Goal: Information Seeking & Learning: Check status

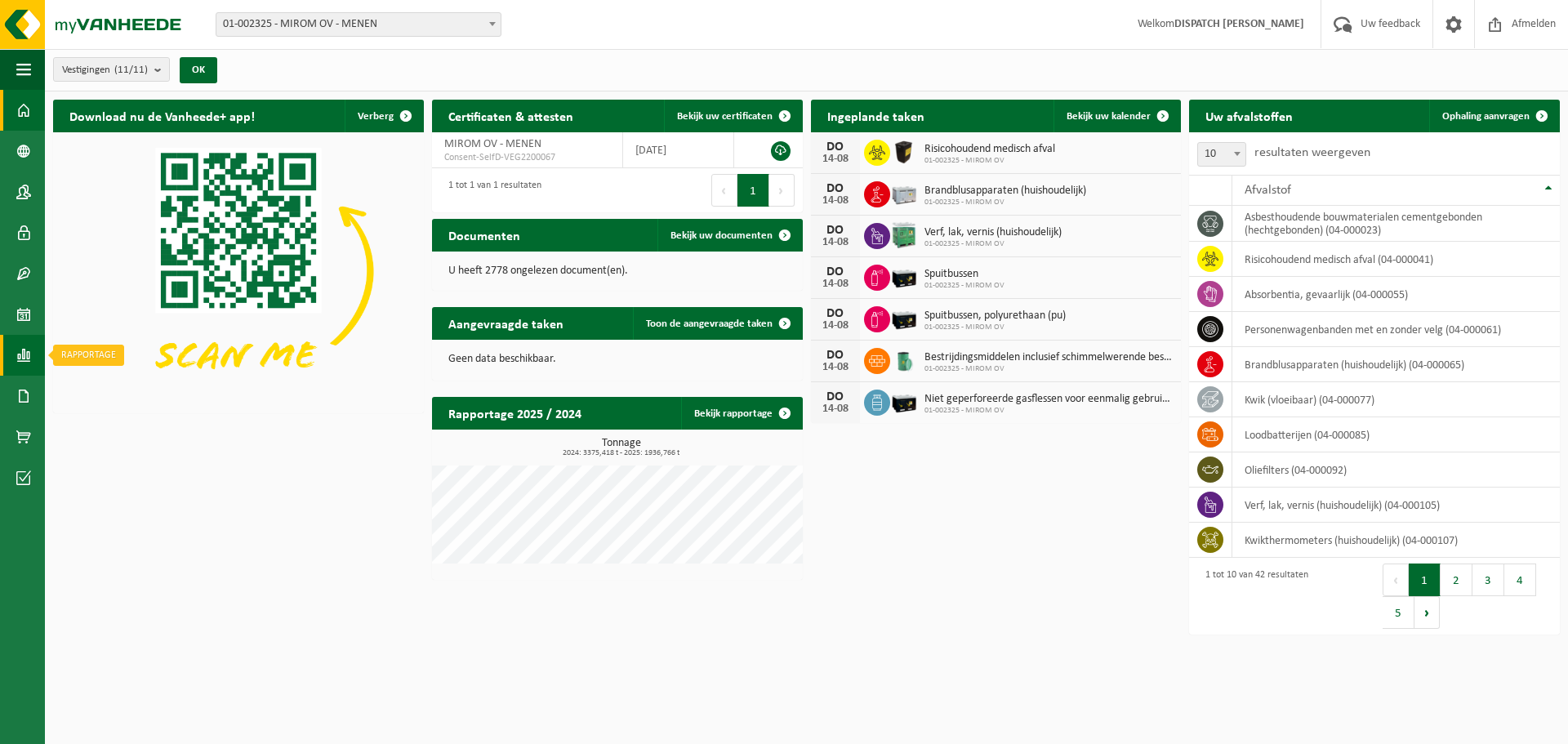
click at [18, 346] on span at bounding box center [23, 354] width 14 height 40
click at [150, 383] on span "In lijstvorm" at bounding box center [123, 390] width 58 height 31
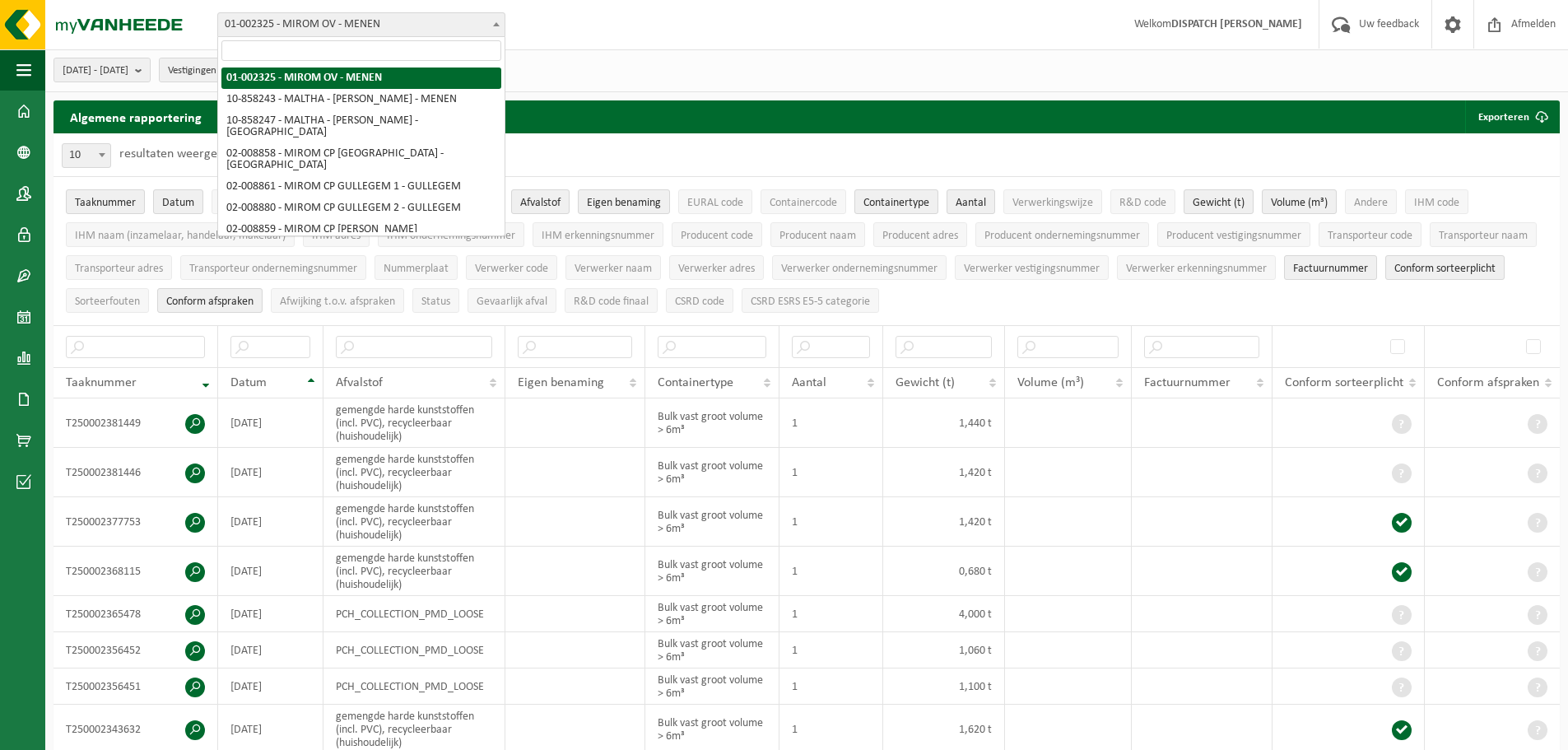
click at [344, 24] on span "01-002325 - MIROM OV - MENEN" at bounding box center [361, 24] width 286 height 23
click at [681, 45] on div "Vestiging: 01-002325 - MIROM OV - MENEN 10-858243 - [GEOGRAPHIC_DATA] - MIROM M…" at bounding box center [784, 24] width 1568 height 50
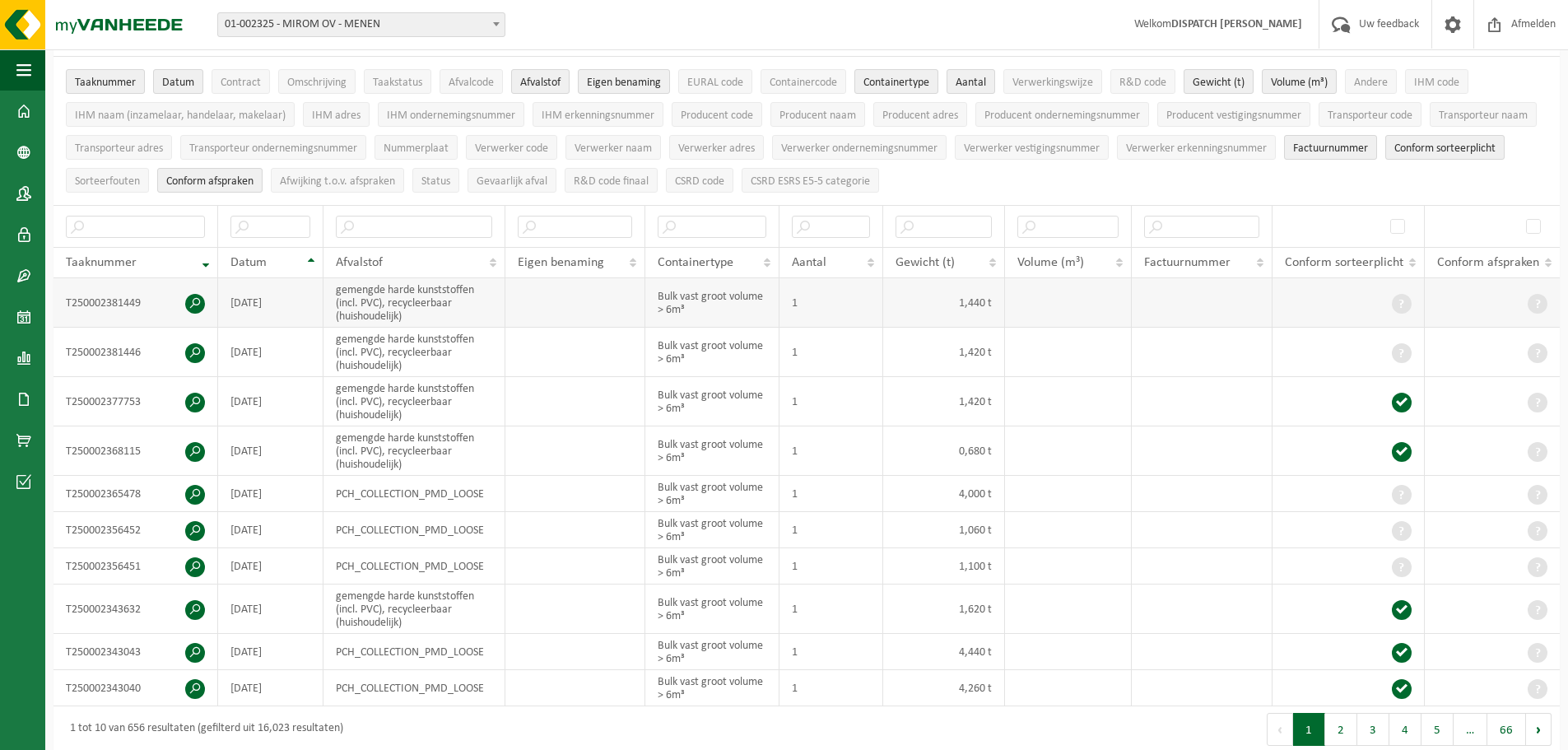
scroll to position [329, 0]
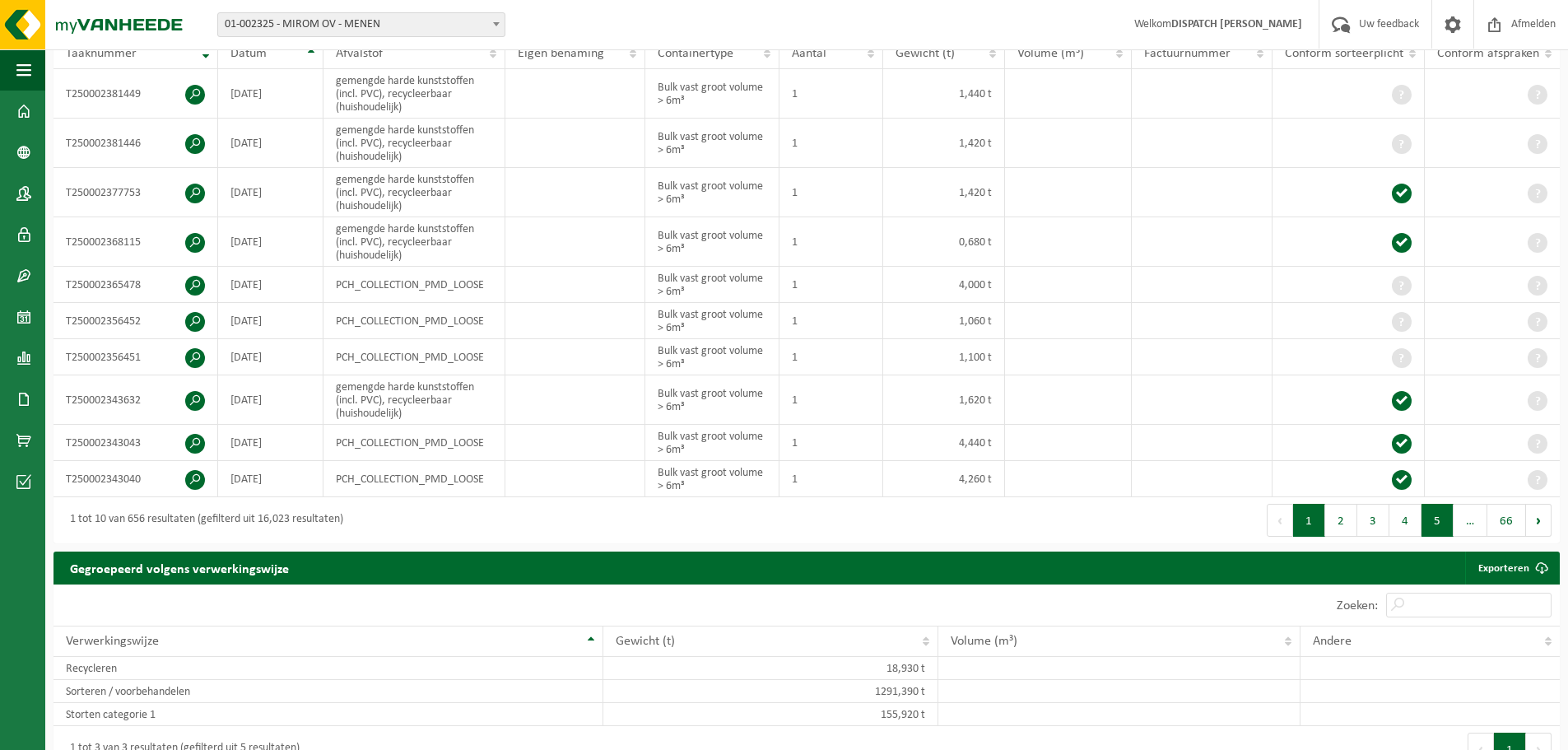
click at [1435, 524] on button "5" at bounding box center [1437, 520] width 32 height 33
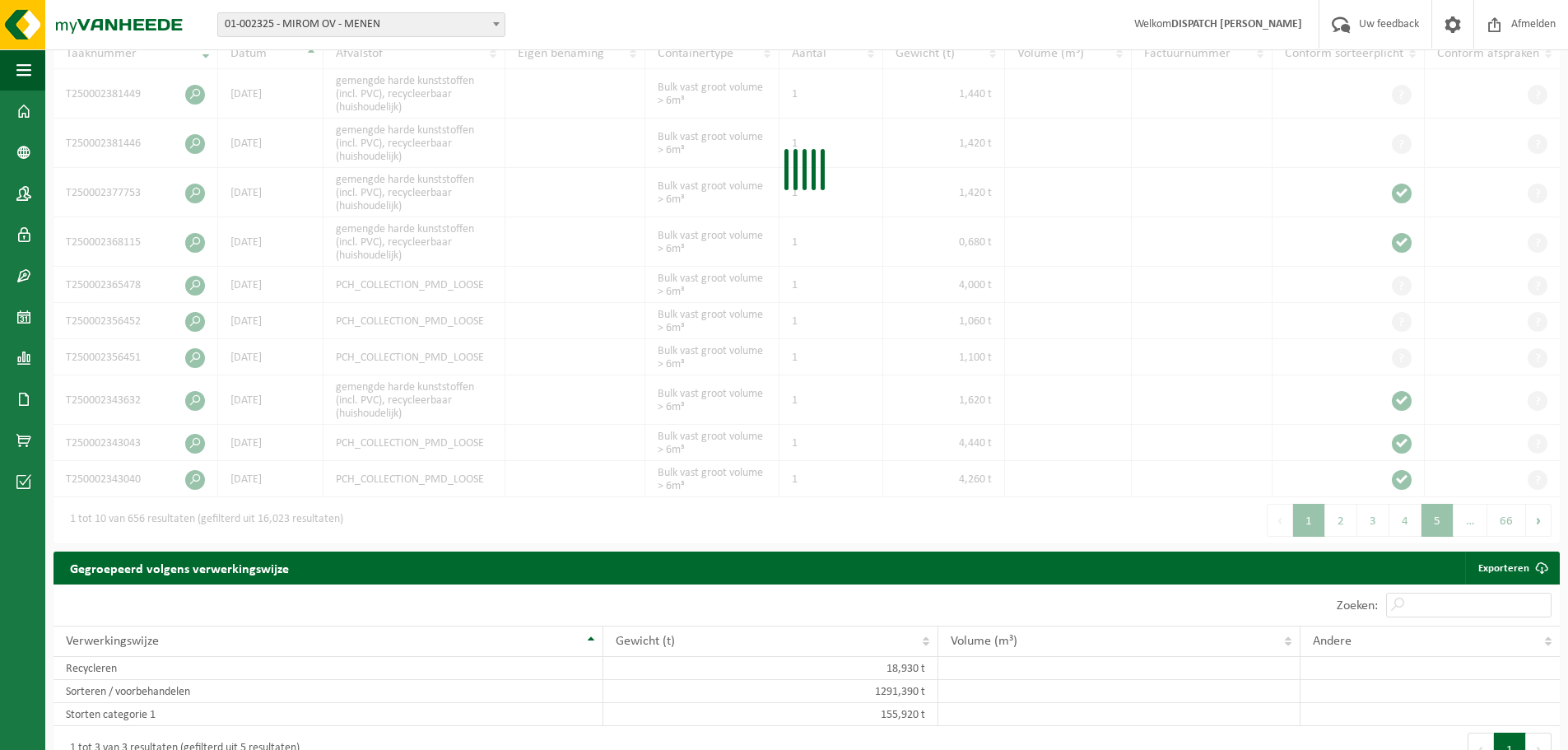
scroll to position [342, 0]
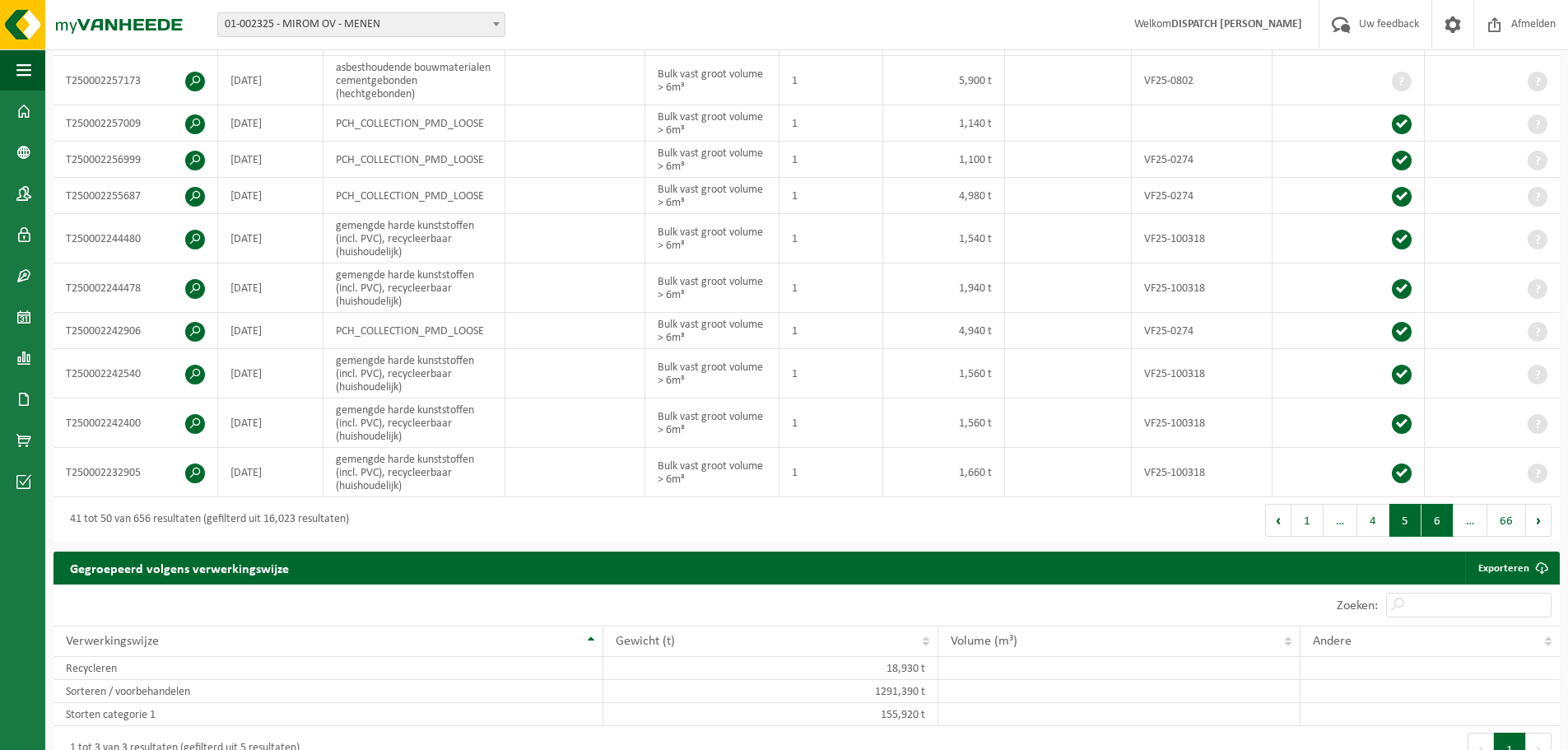
click at [1436, 524] on button "6" at bounding box center [1437, 520] width 32 height 33
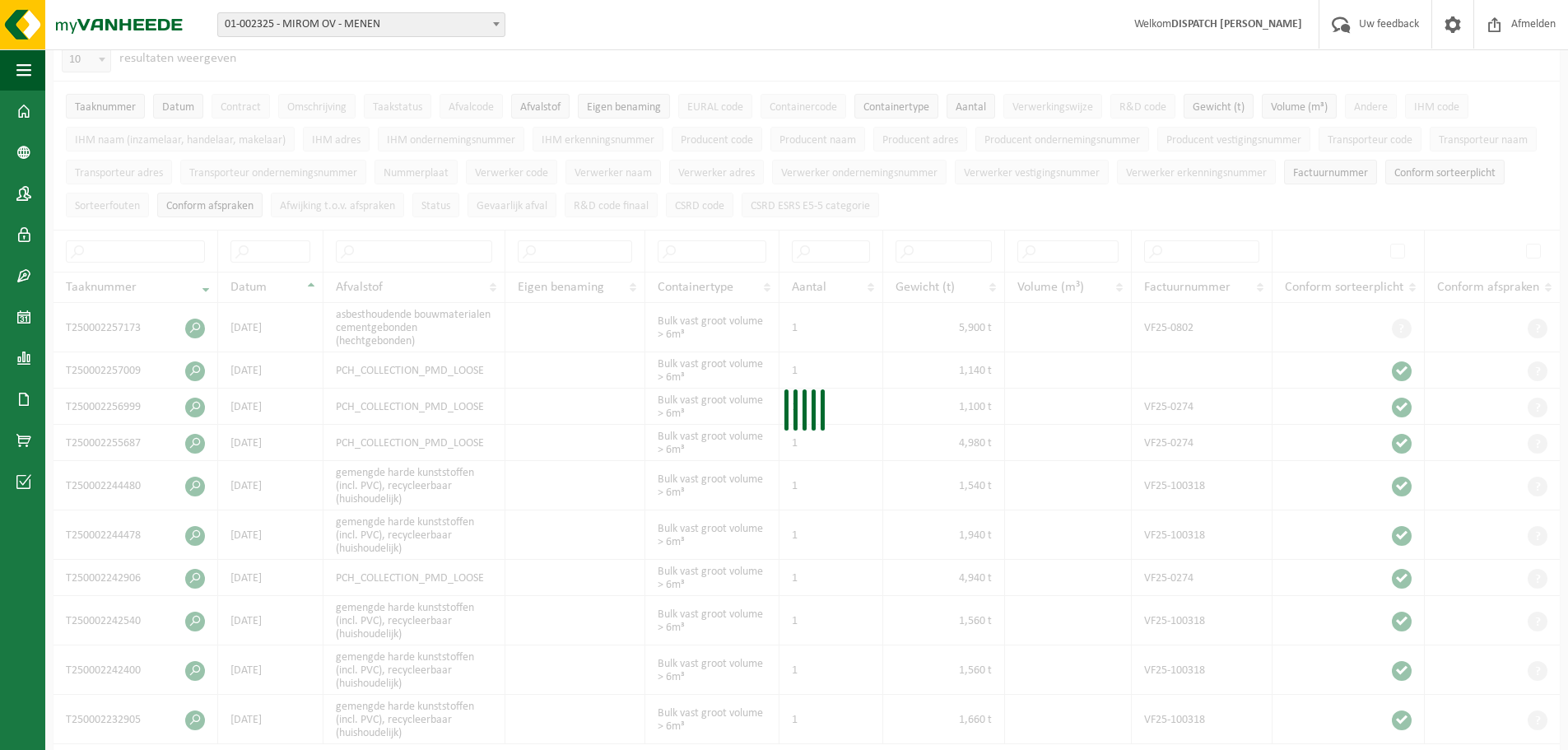
scroll to position [99, 0]
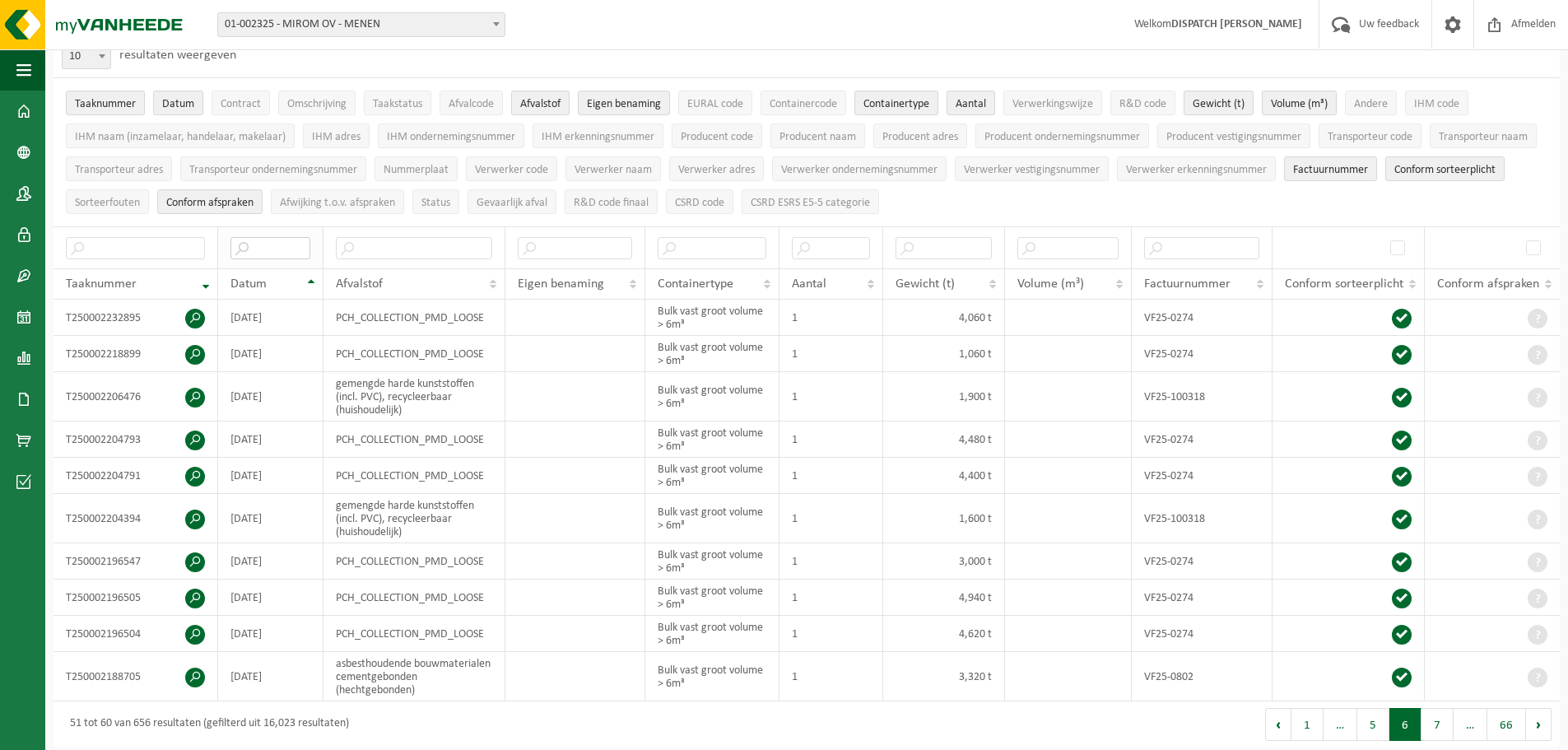
click at [287, 253] on input "text" at bounding box center [270, 248] width 80 height 23
click at [262, 238] on input "text" at bounding box center [270, 248] width 80 height 23
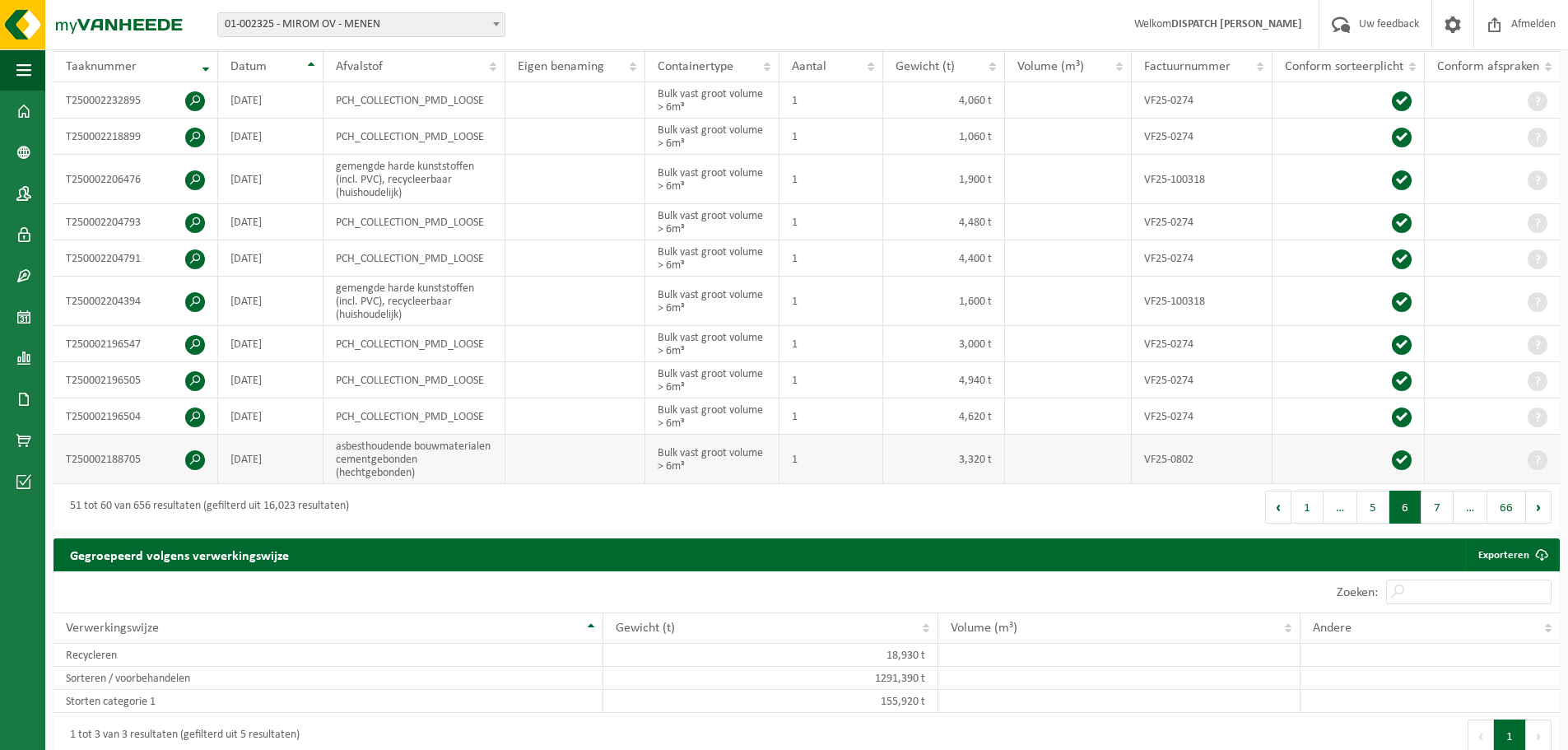
scroll to position [428, 0]
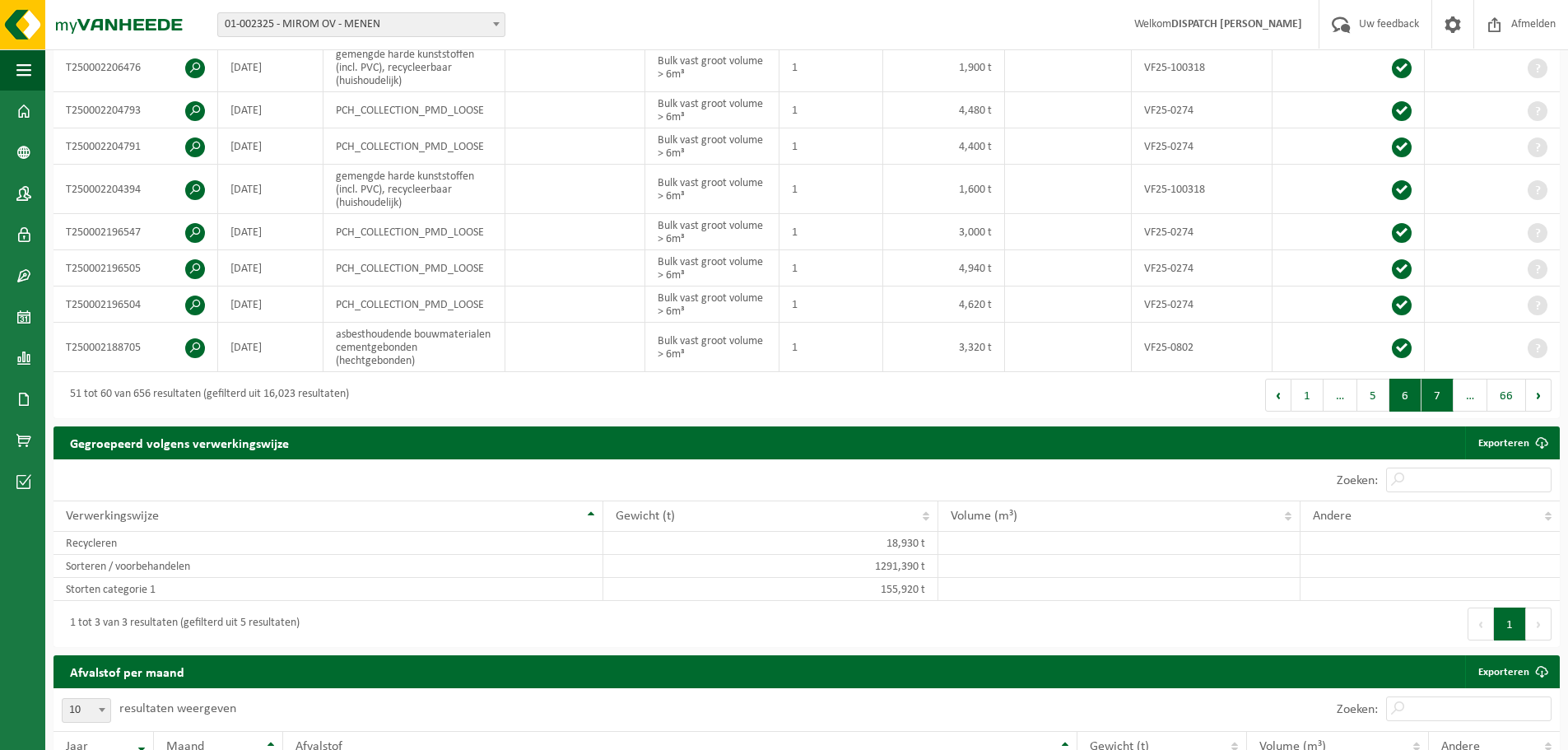
click at [1443, 400] on button "7" at bounding box center [1437, 395] width 32 height 33
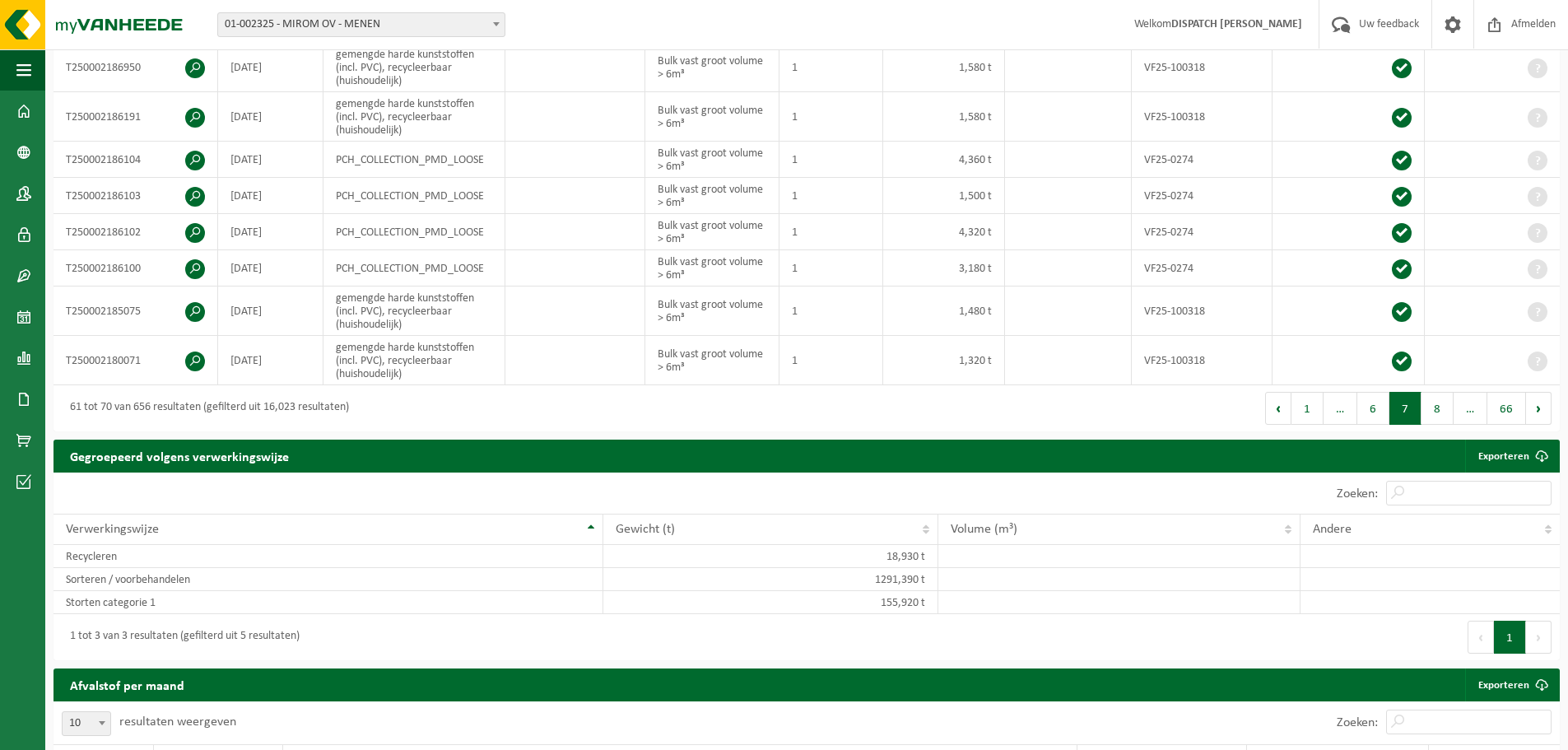
click at [1436, 406] on button "8" at bounding box center [1437, 408] width 32 height 33
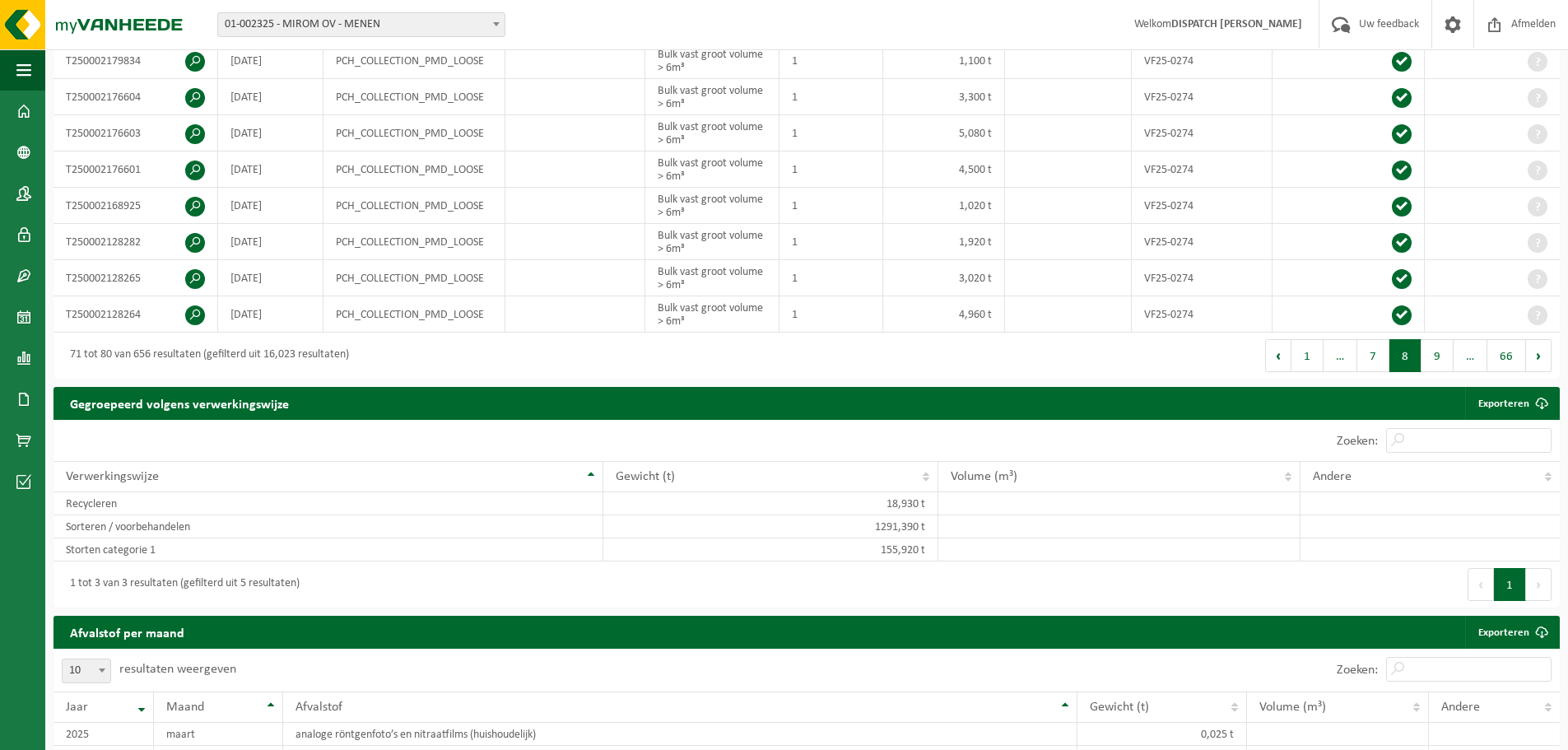
scroll to position [401, 0]
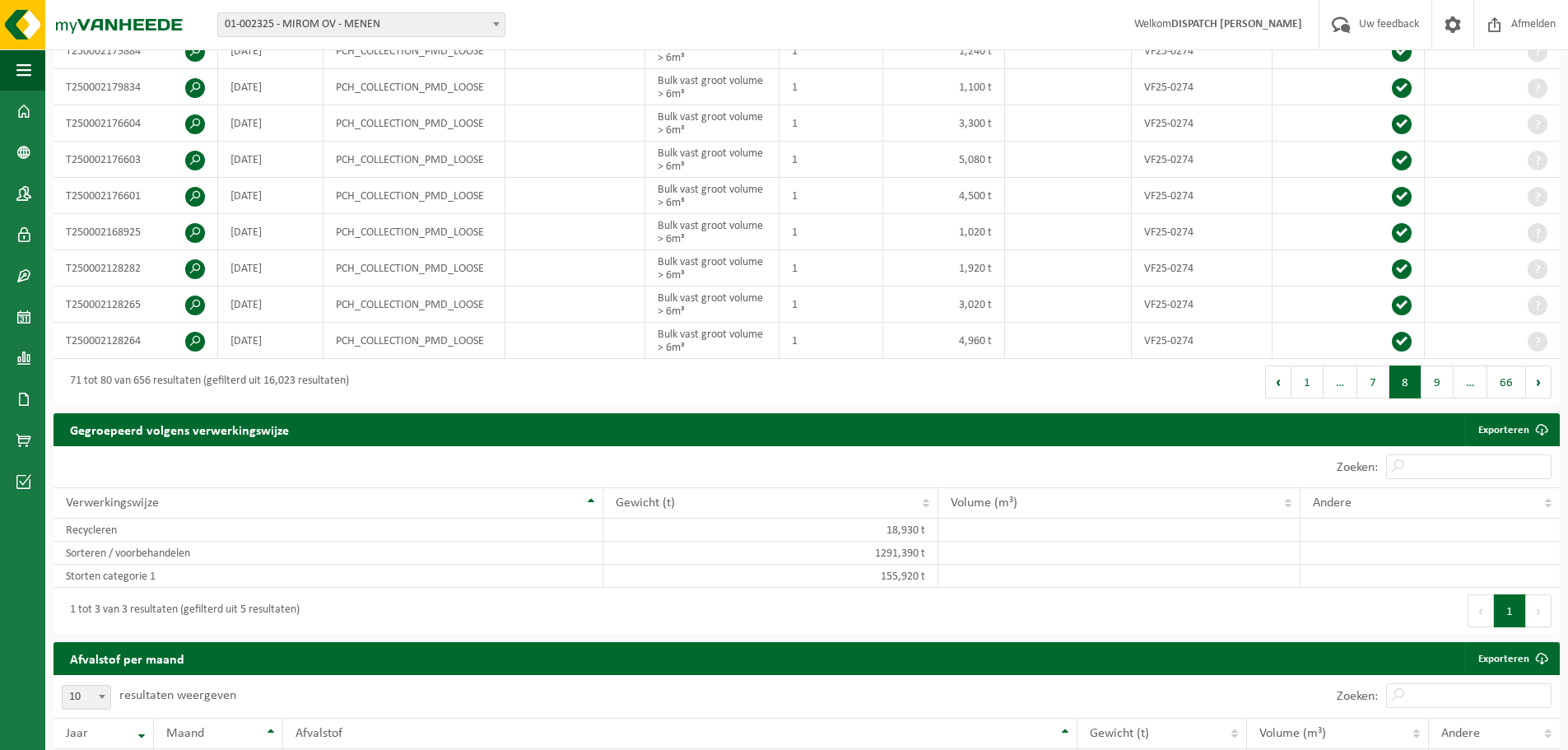
click at [1436, 406] on div "Algemene rapportering Exporteren Enkel mijn selectie Alle beschikbare kolommen …" at bounding box center [806, 55] width 1523 height 715
click at [1433, 384] on button "9" at bounding box center [1437, 381] width 32 height 33
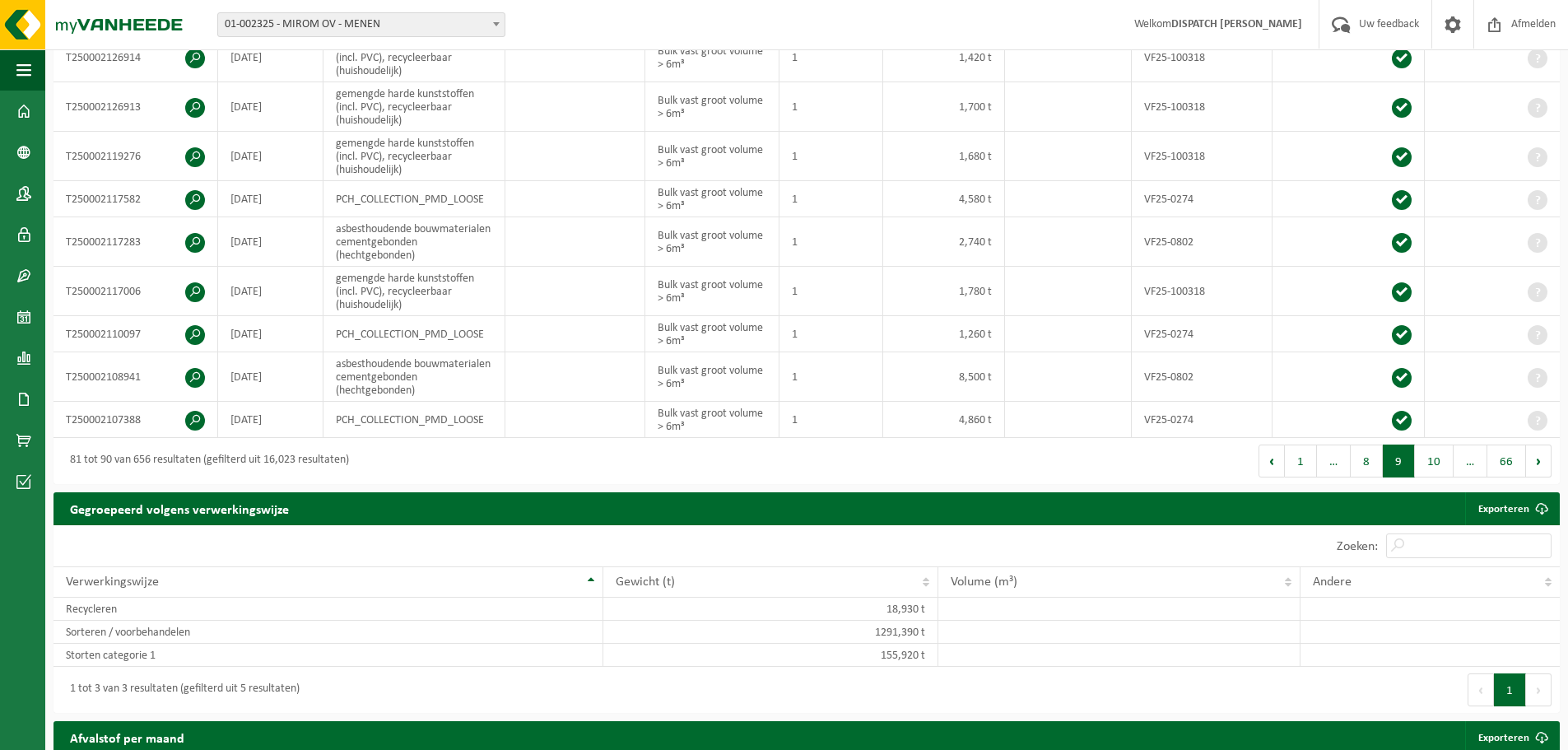
scroll to position [455, 0]
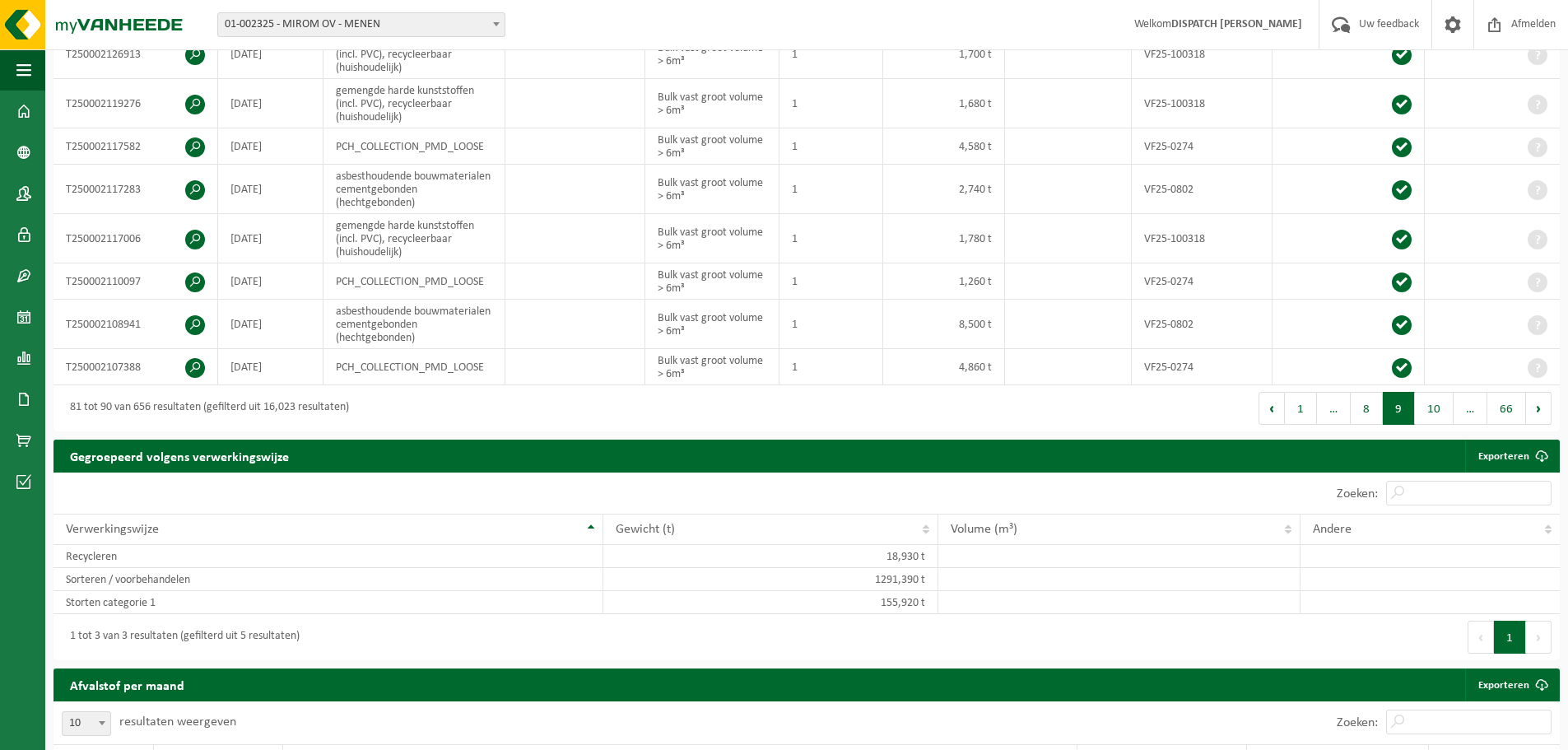
click at [1433, 384] on td at bounding box center [1492, 367] width 135 height 36
click at [1431, 425] on button "10" at bounding box center [1434, 408] width 39 height 33
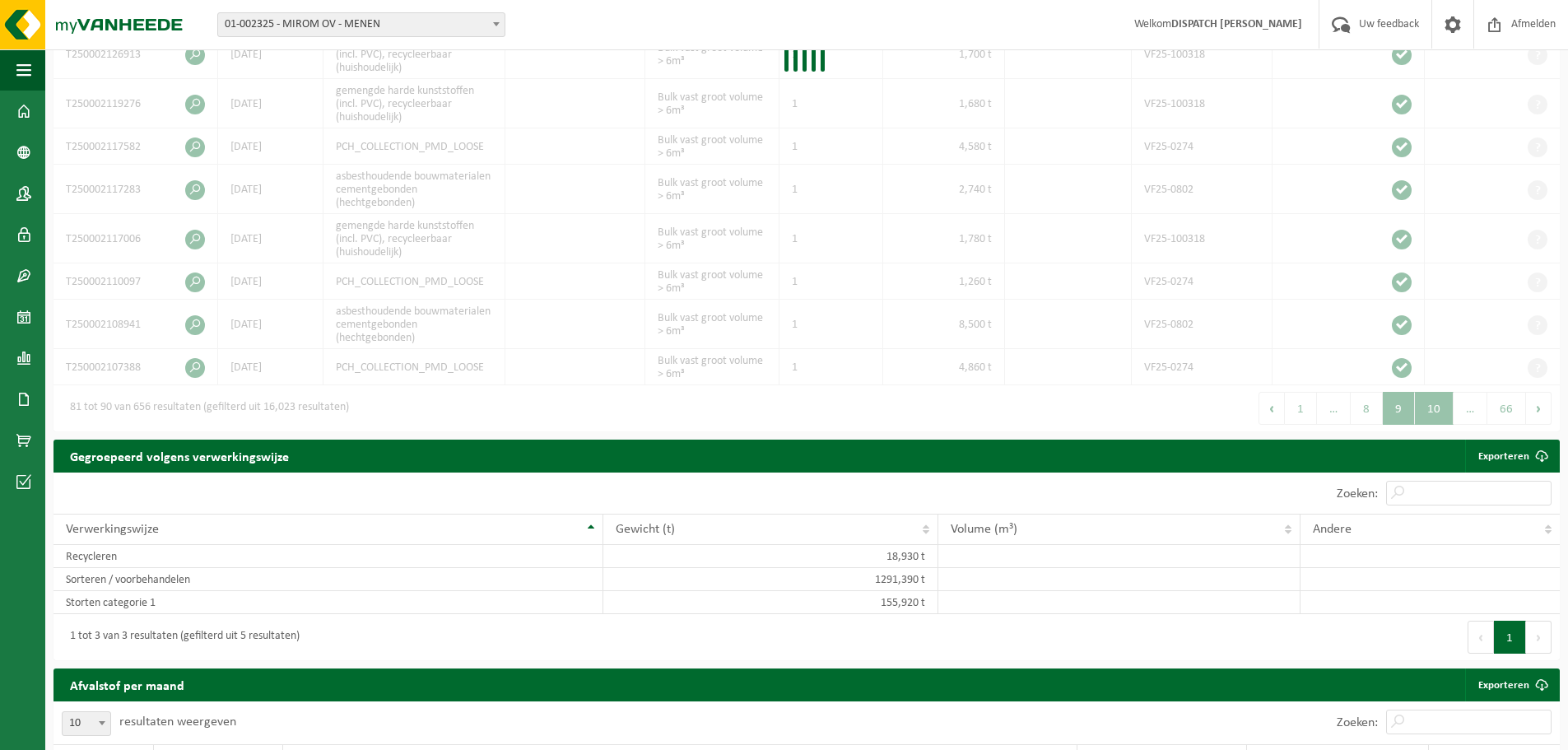
scroll to position [487, 0]
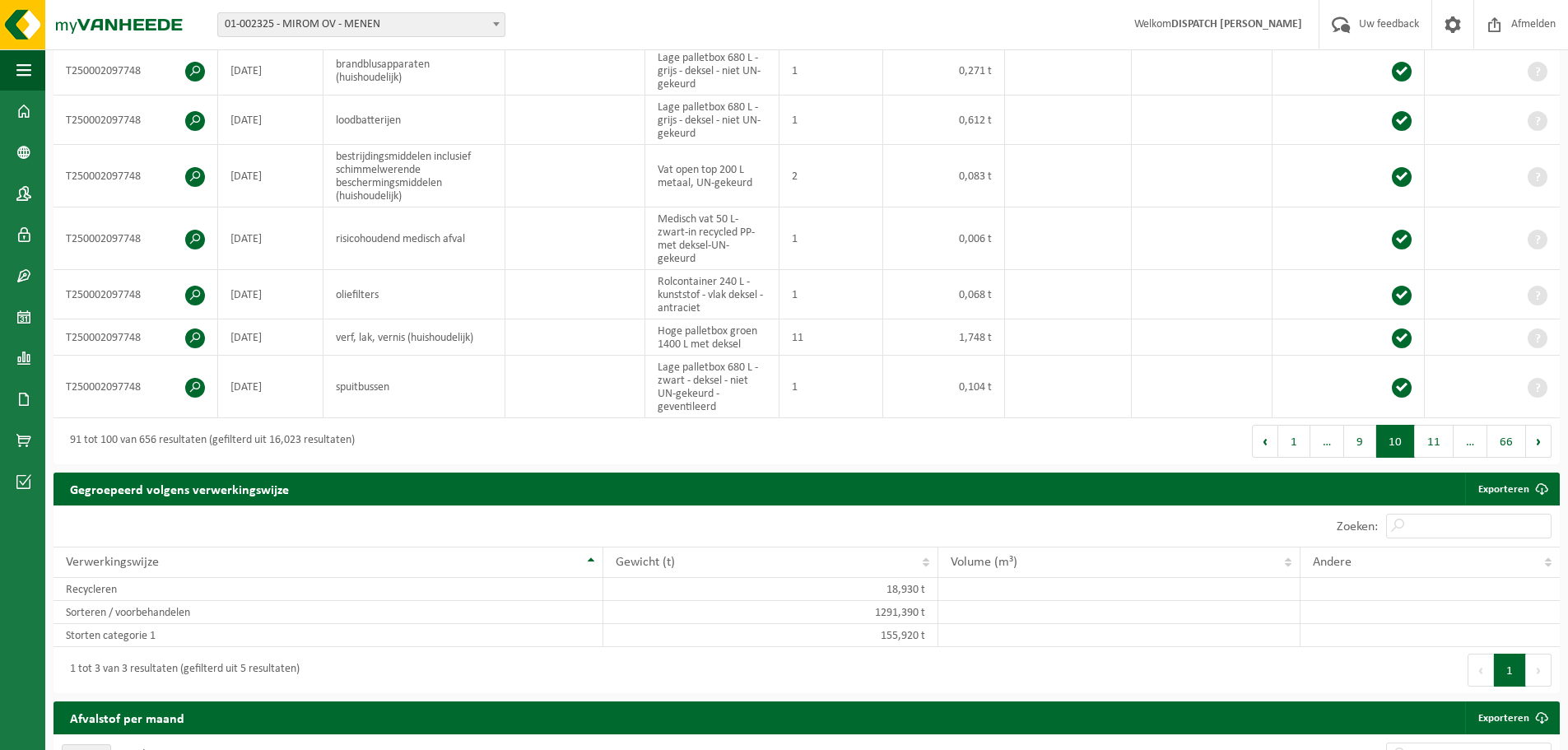
click at [1431, 418] on td at bounding box center [1492, 386] width 135 height 62
click at [1434, 447] on button "11" at bounding box center [1434, 441] width 39 height 33
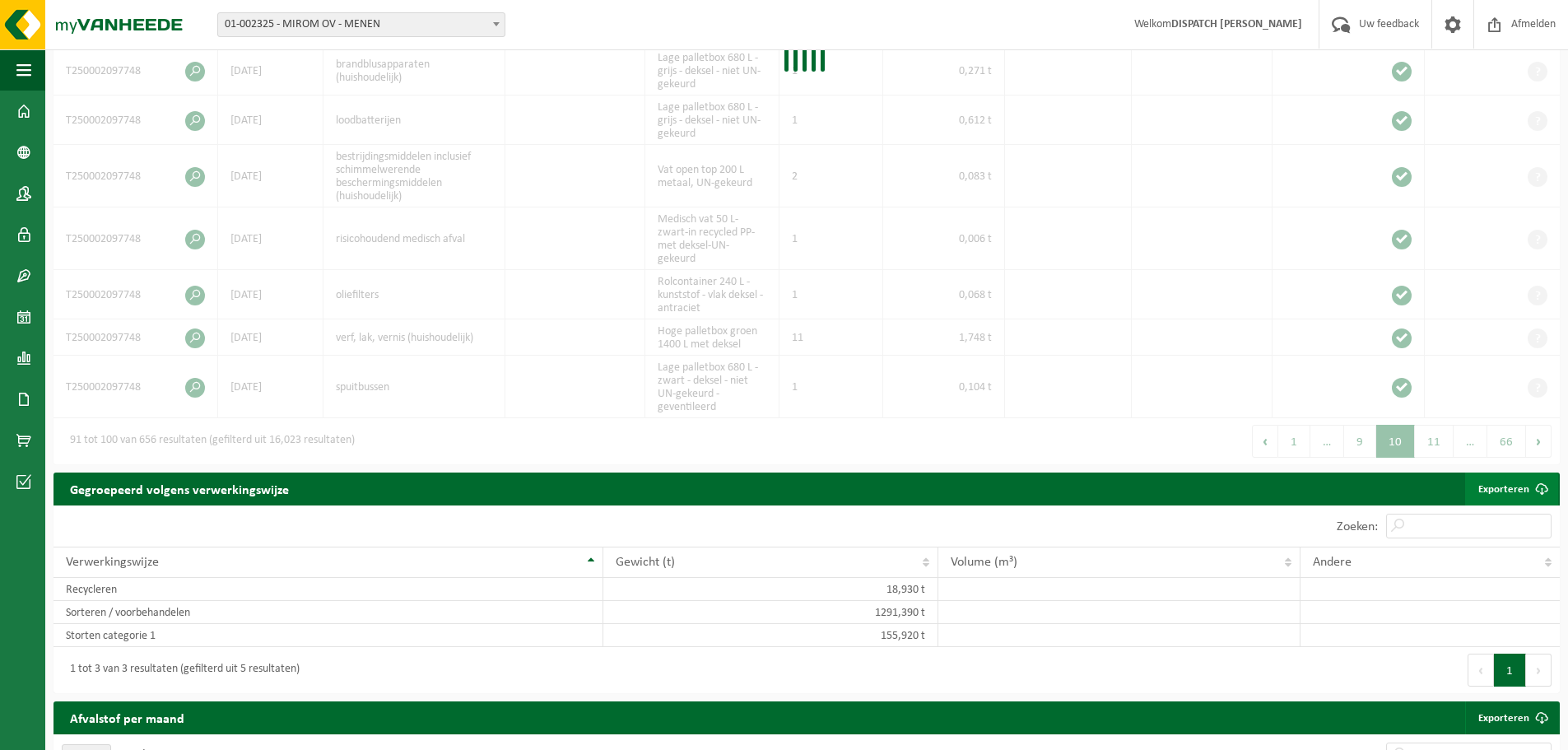
scroll to position [467, 0]
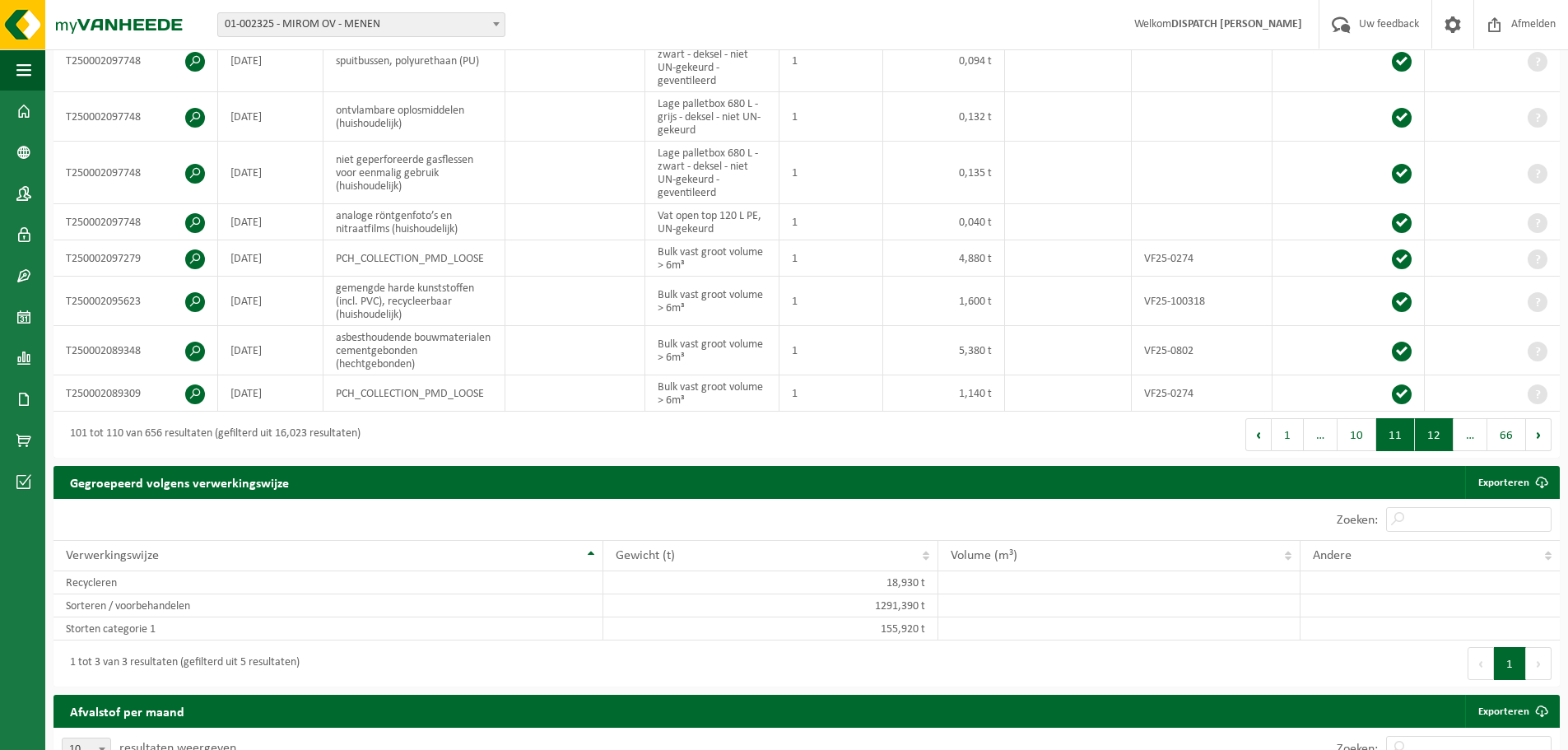
click at [1423, 450] on button "12" at bounding box center [1434, 435] width 39 height 33
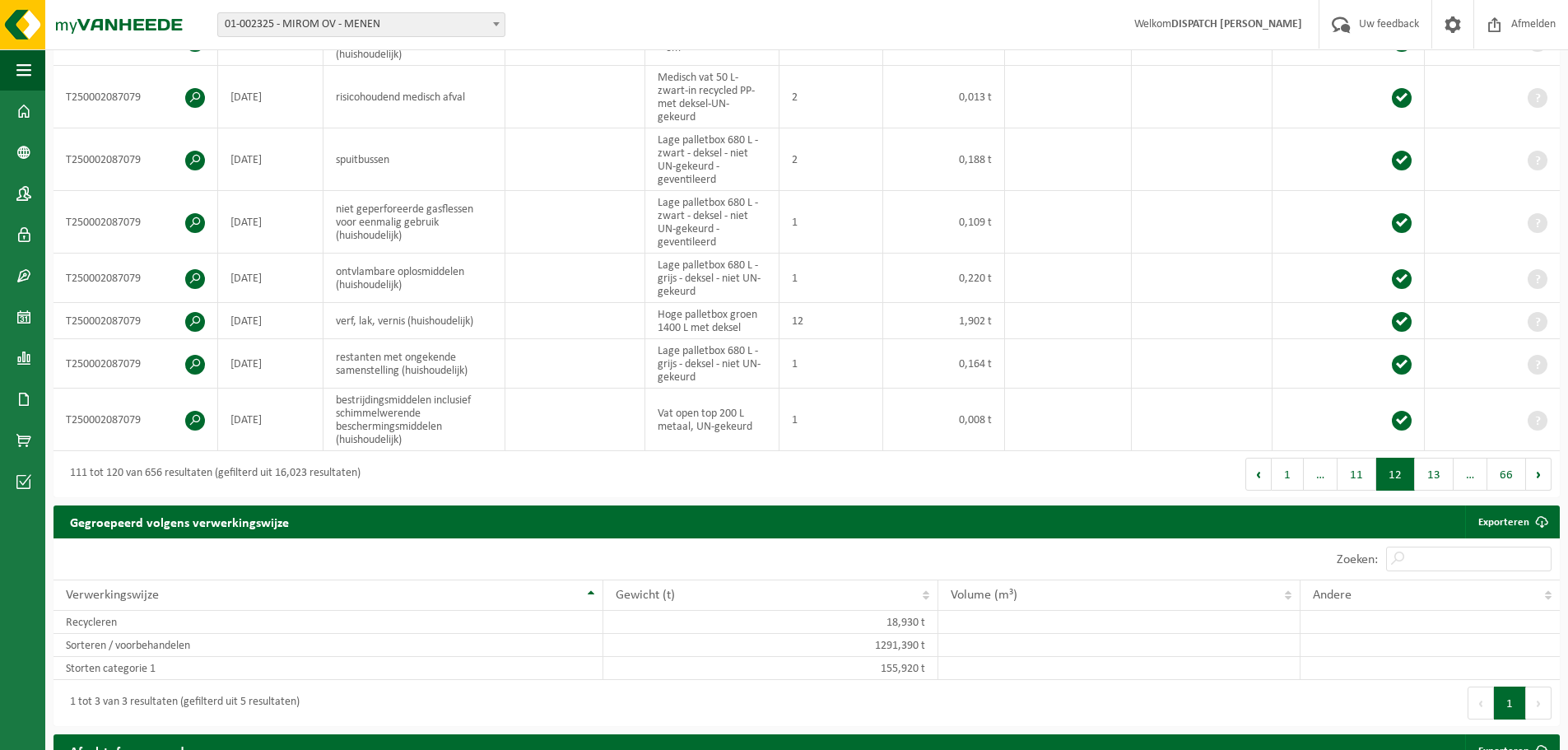
scroll to position [481, 0]
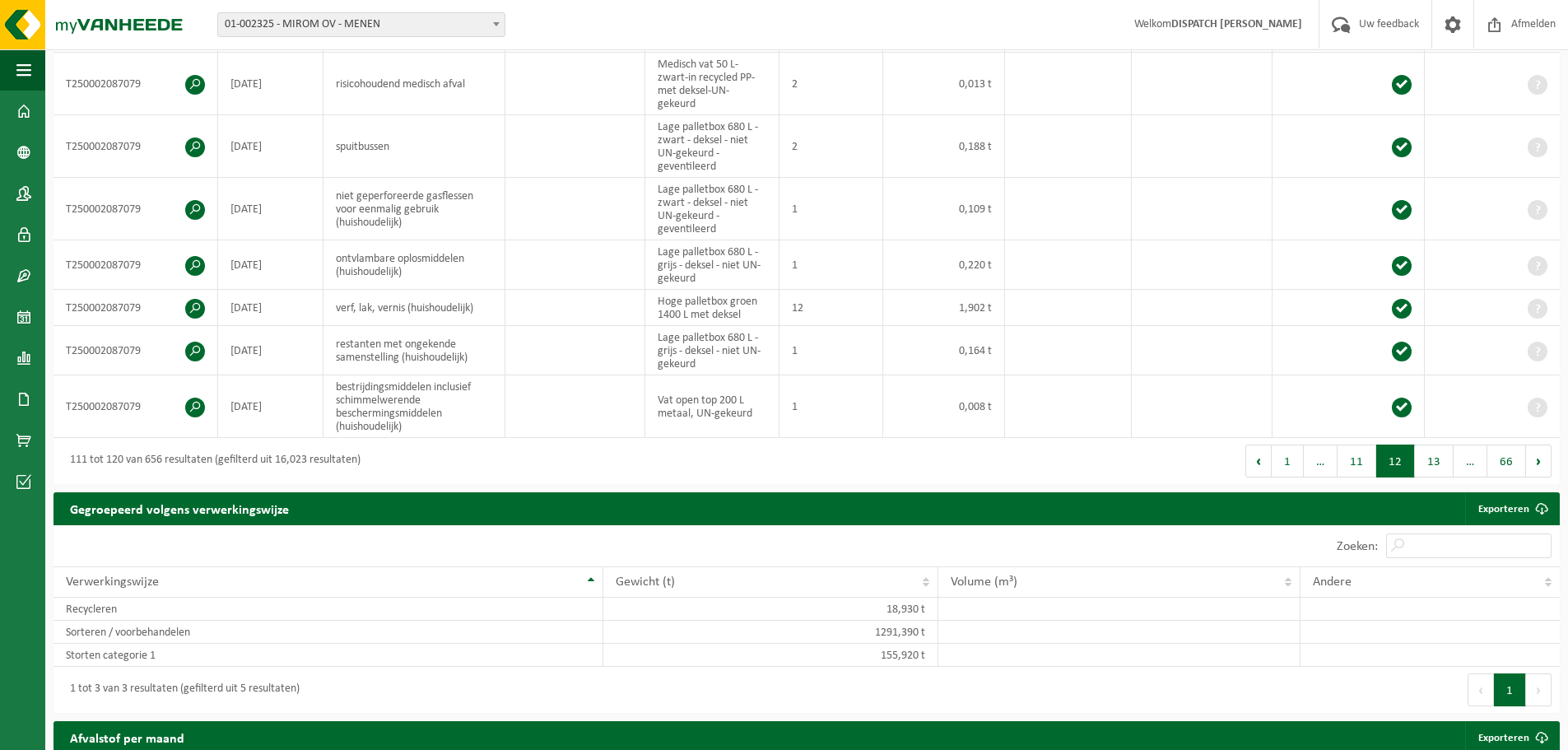
click at [1423, 450] on button "13" at bounding box center [1434, 461] width 39 height 33
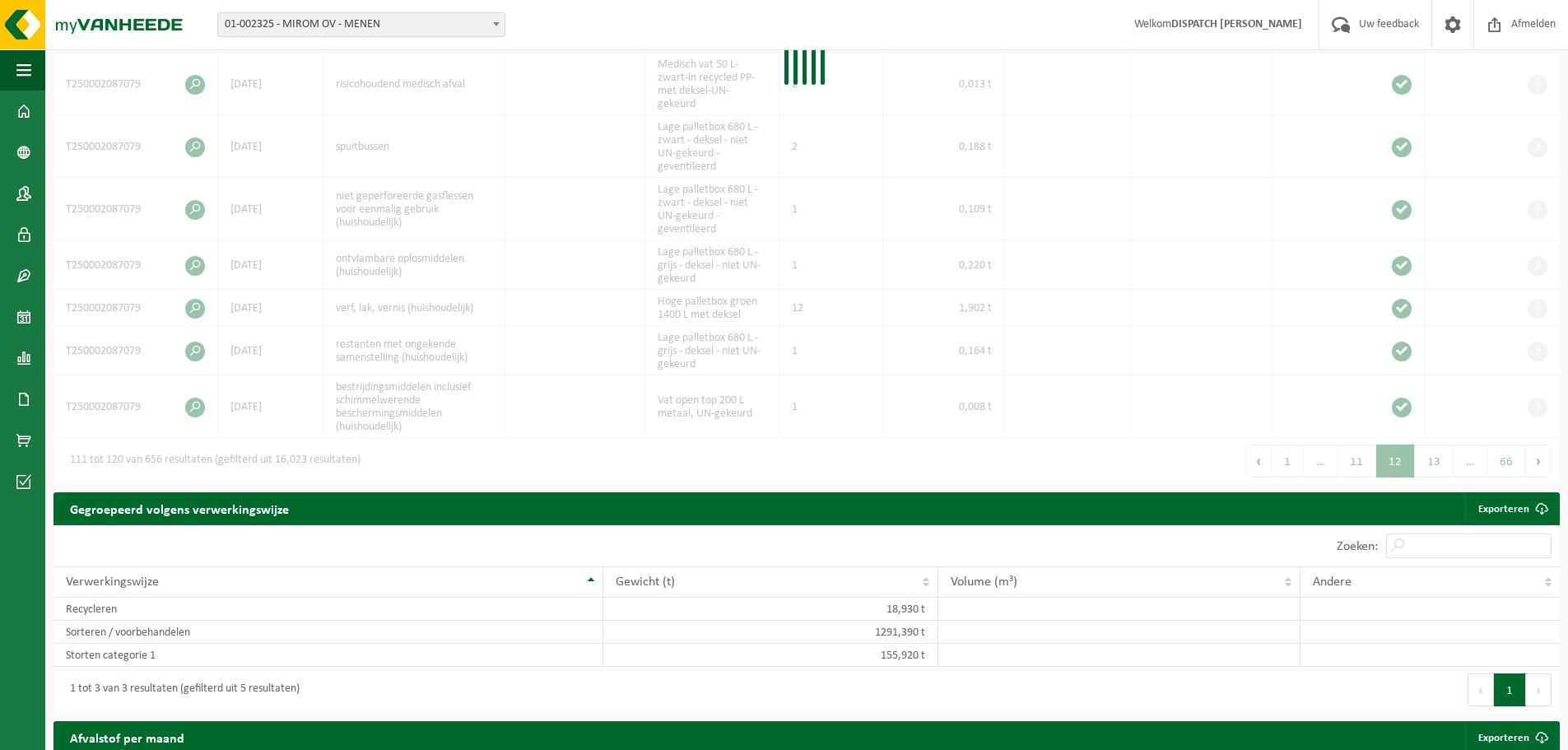
scroll to position [455, 0]
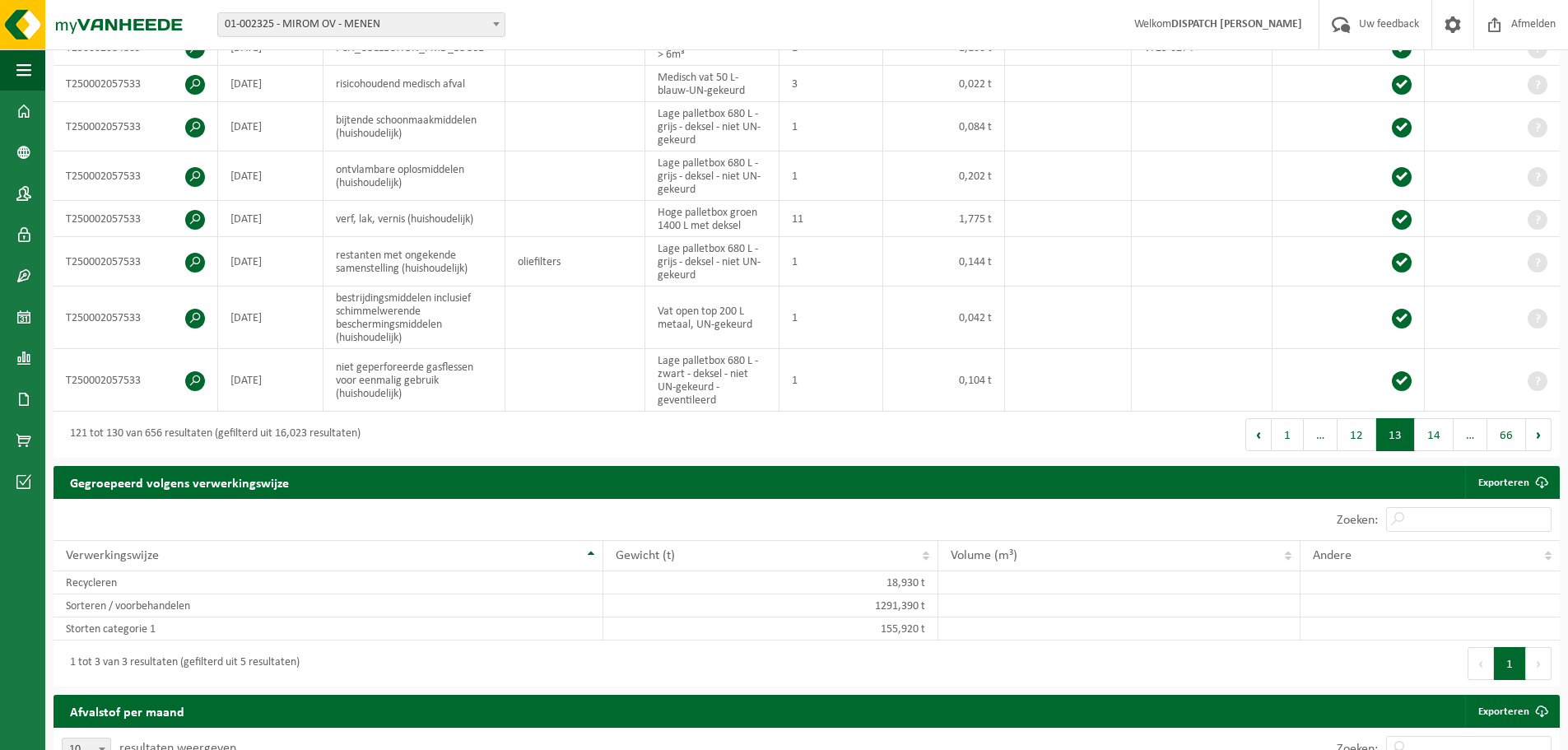
click at [1423, 450] on div "Eerste Vorige 1 … 12 13 14 … 66 Volgende Laatste" at bounding box center [1182, 434] width 753 height 46
click at [1423, 446] on button "14" at bounding box center [1434, 435] width 39 height 33
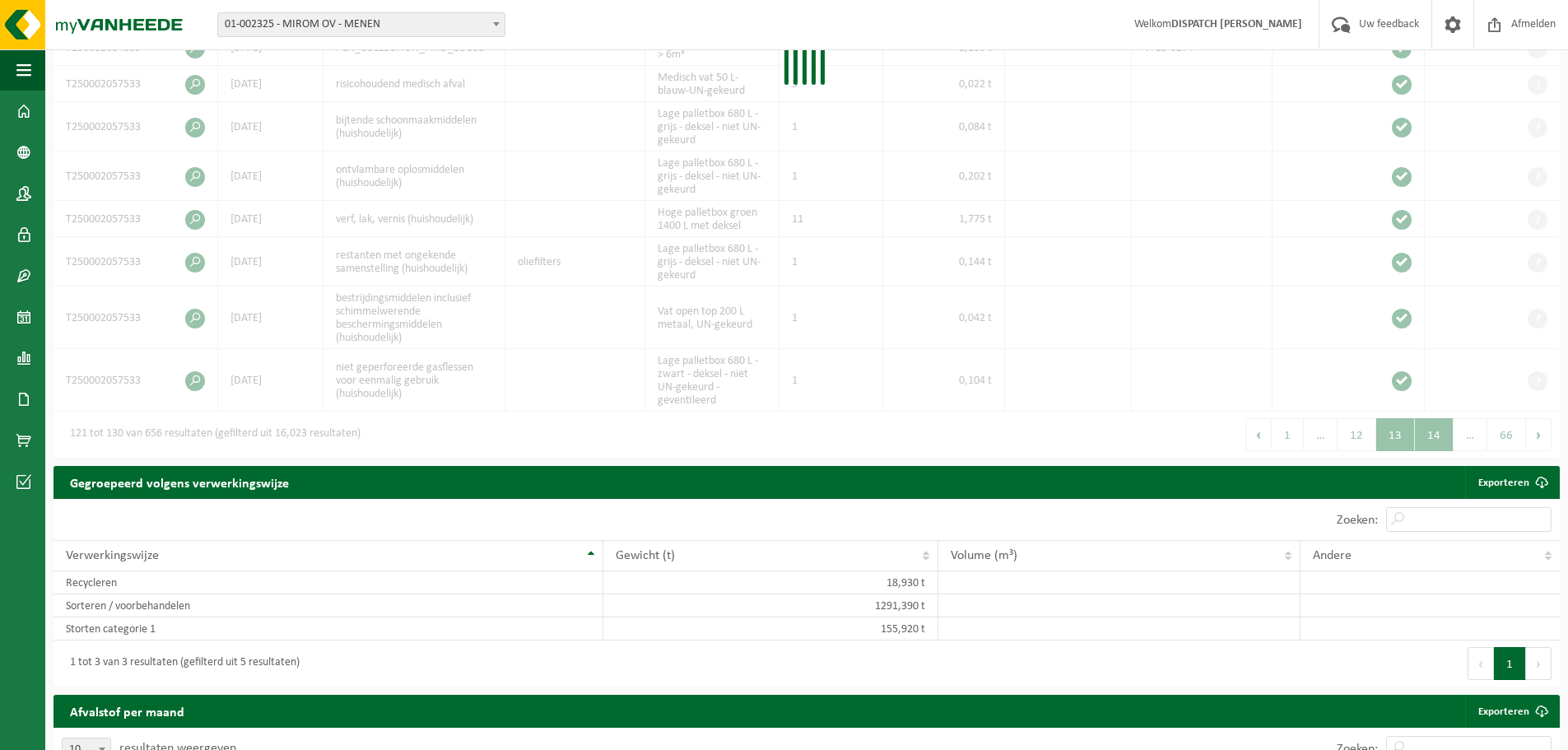
scroll to position [435, 0]
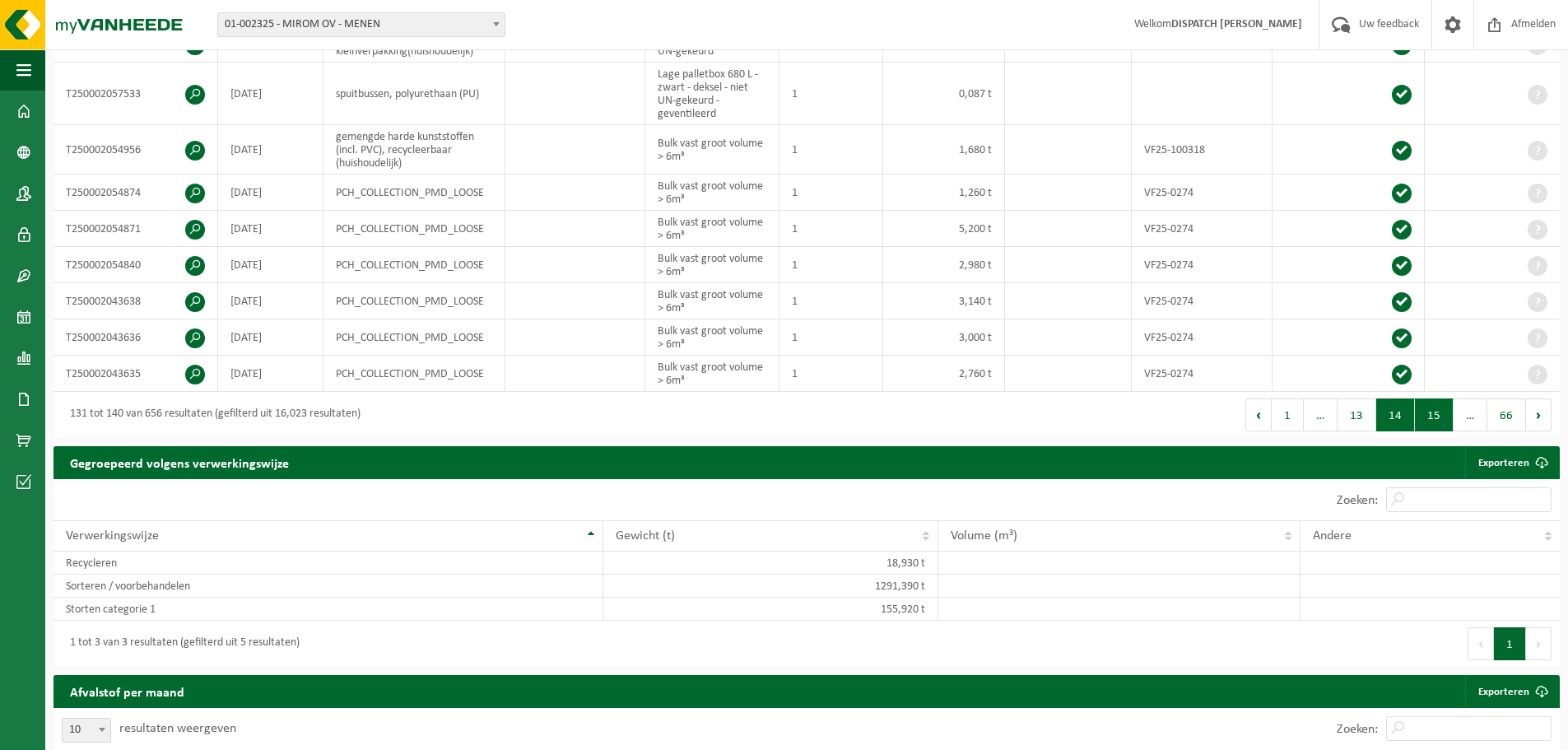
click at [1436, 413] on button "15" at bounding box center [1434, 415] width 39 height 33
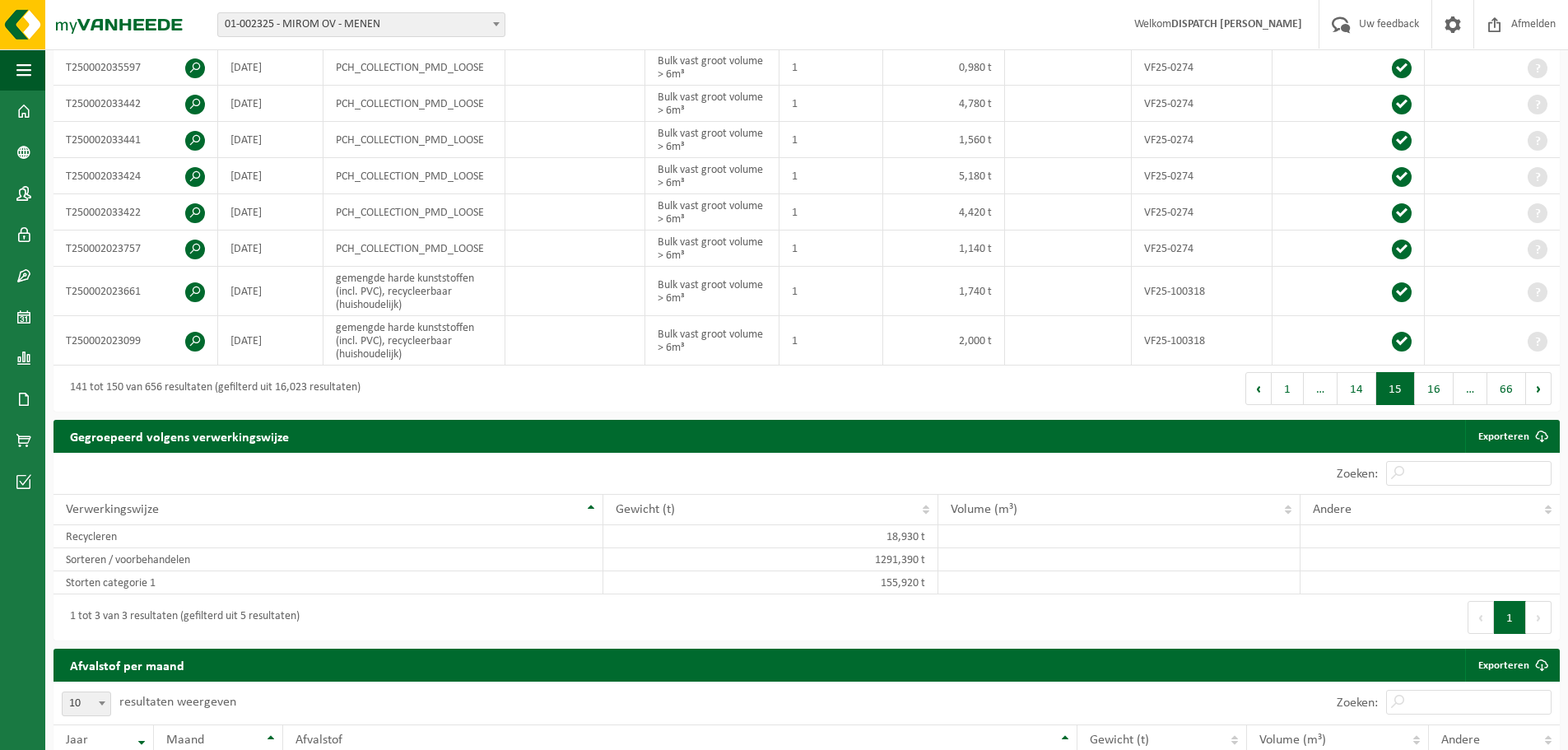
scroll to position [421, 0]
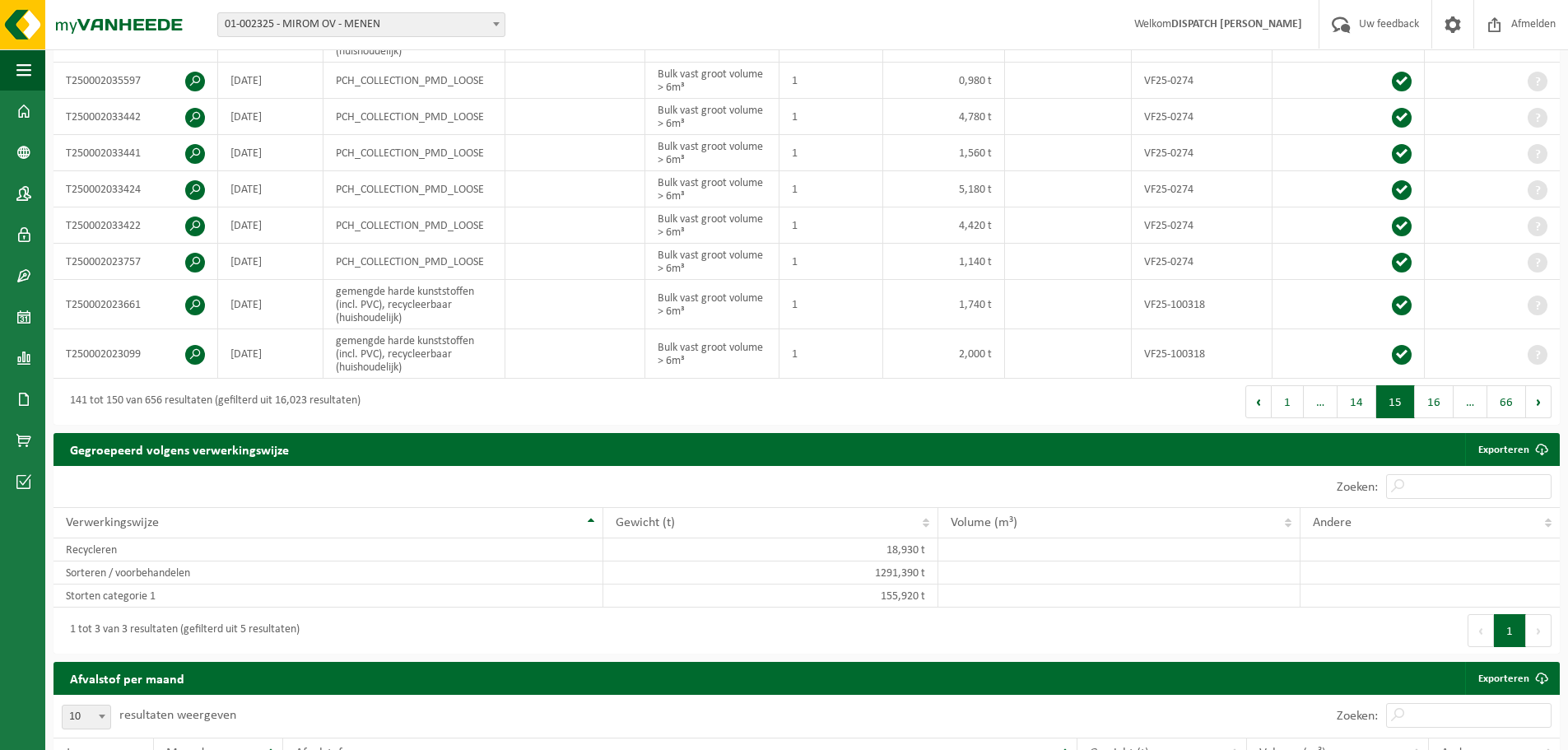
click at [1436, 413] on button "16" at bounding box center [1434, 401] width 39 height 33
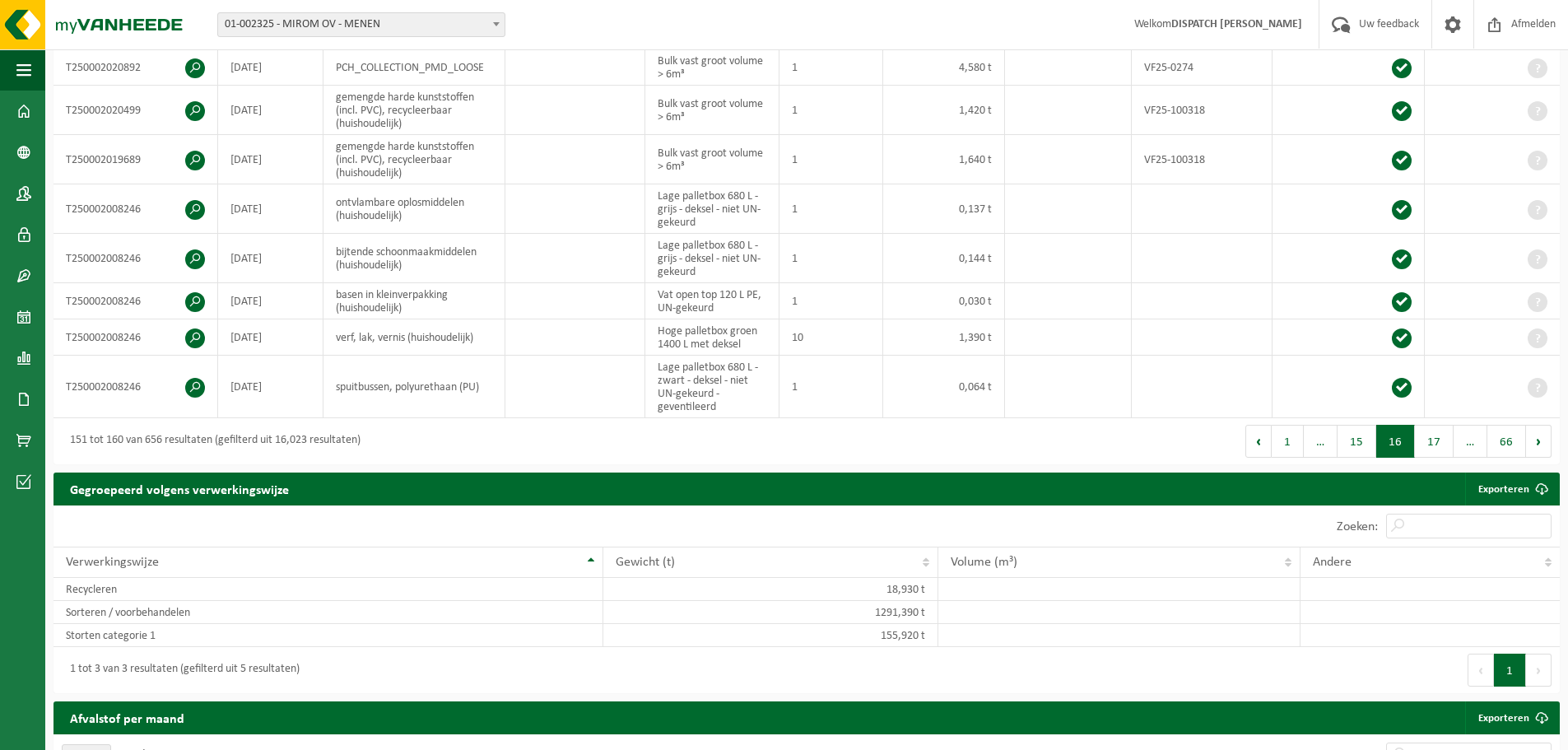
scroll to position [441, 0]
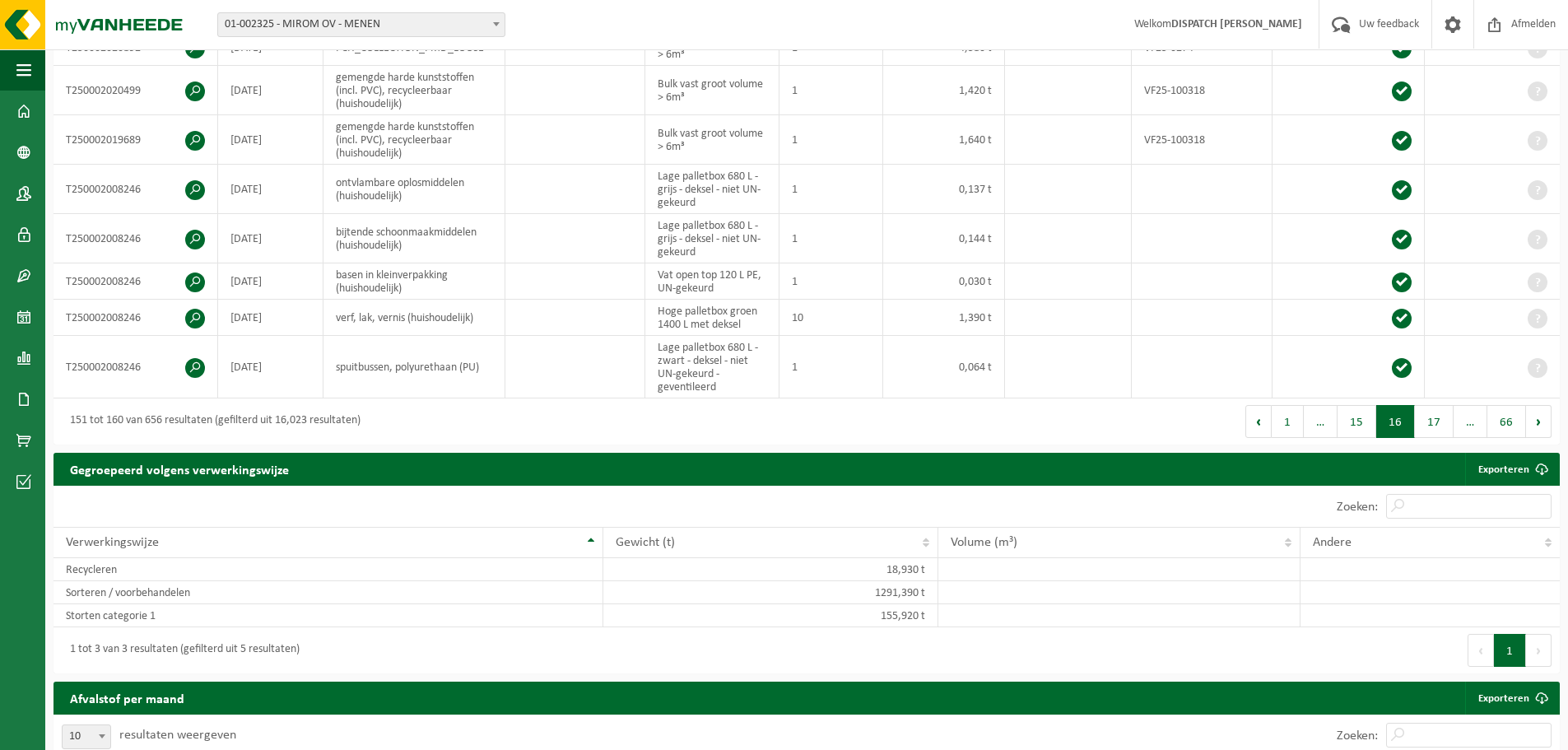
click at [1436, 413] on button "17" at bounding box center [1434, 421] width 39 height 33
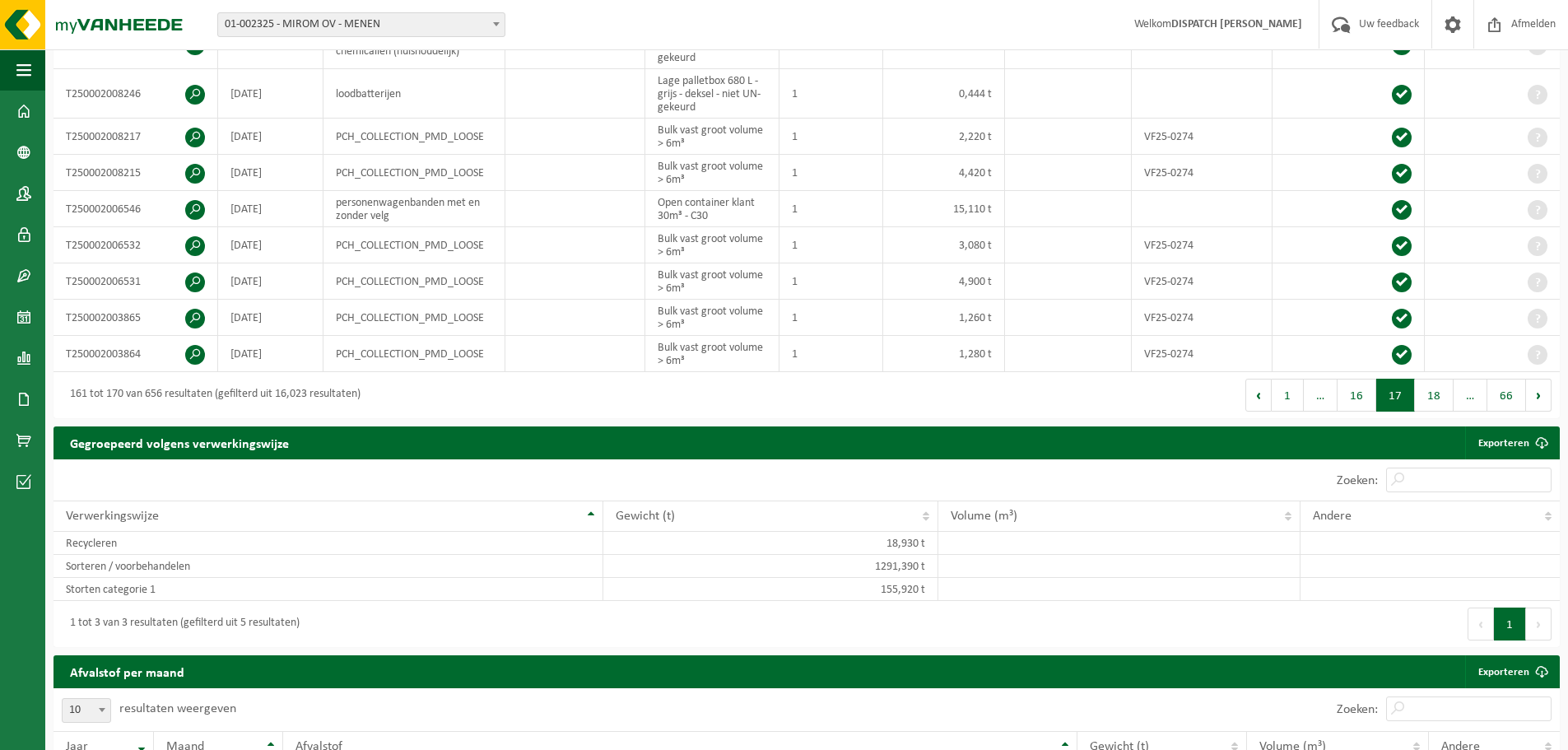
scroll to position [428, 0]
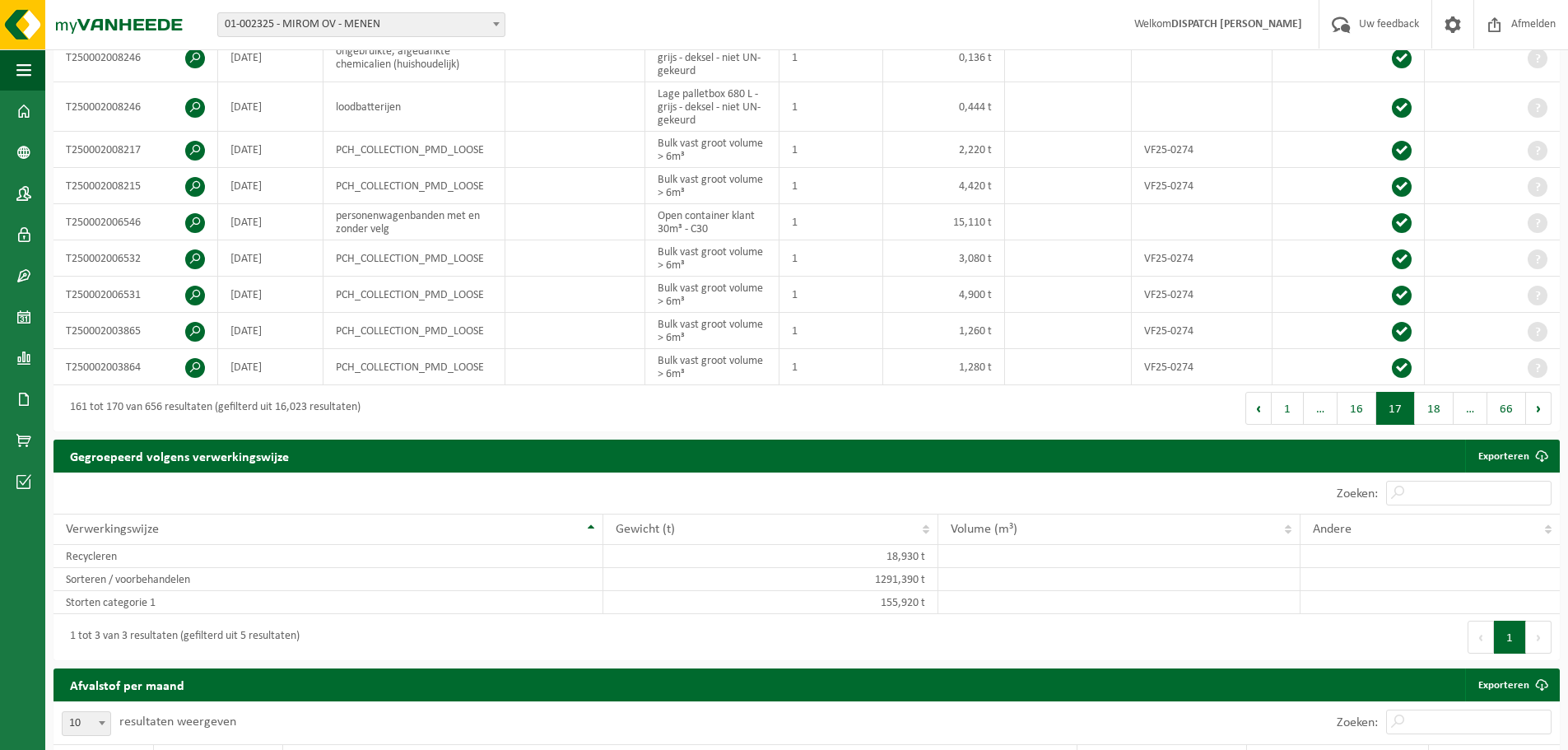
click at [1436, 413] on button "18" at bounding box center [1434, 408] width 39 height 33
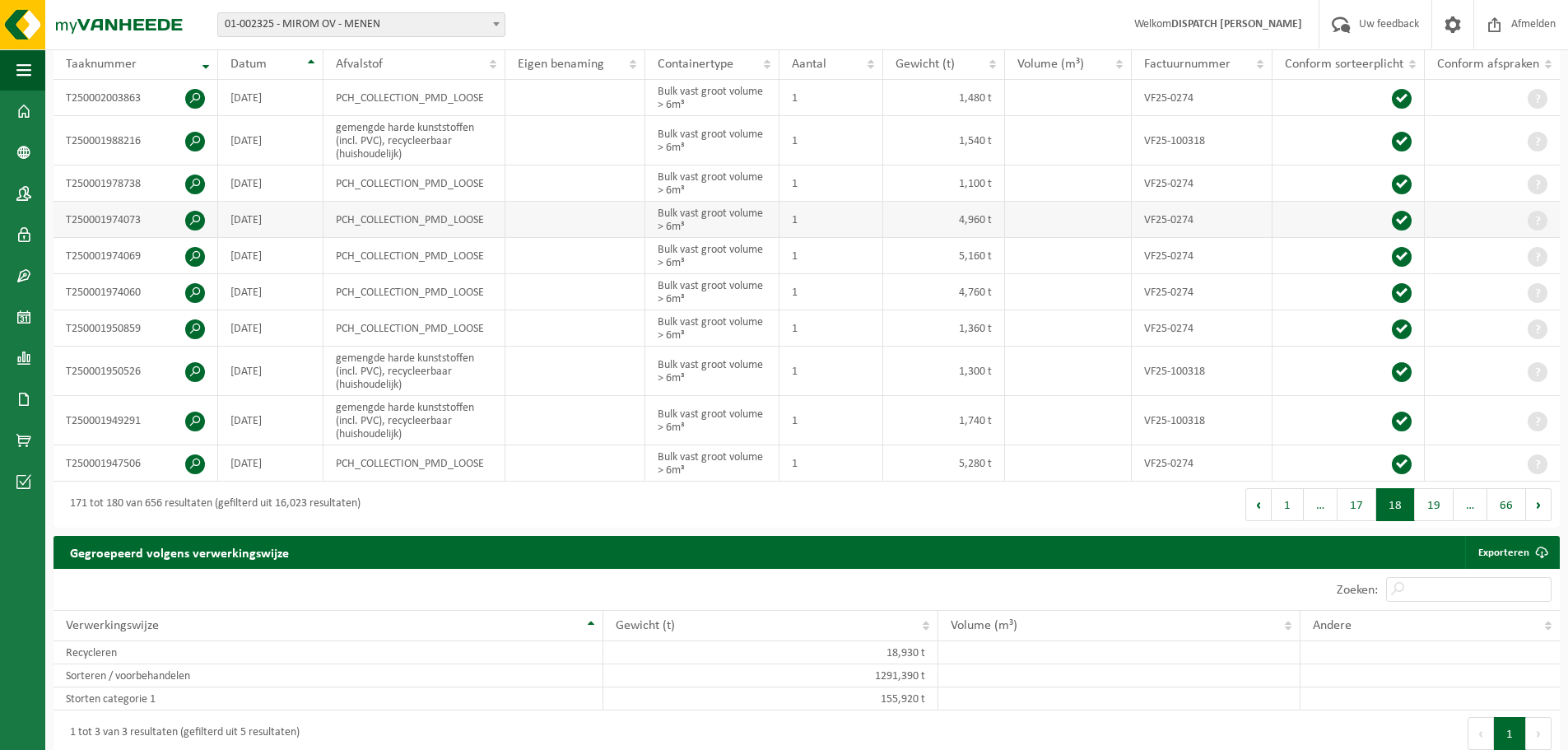
scroll to position [339, 0]
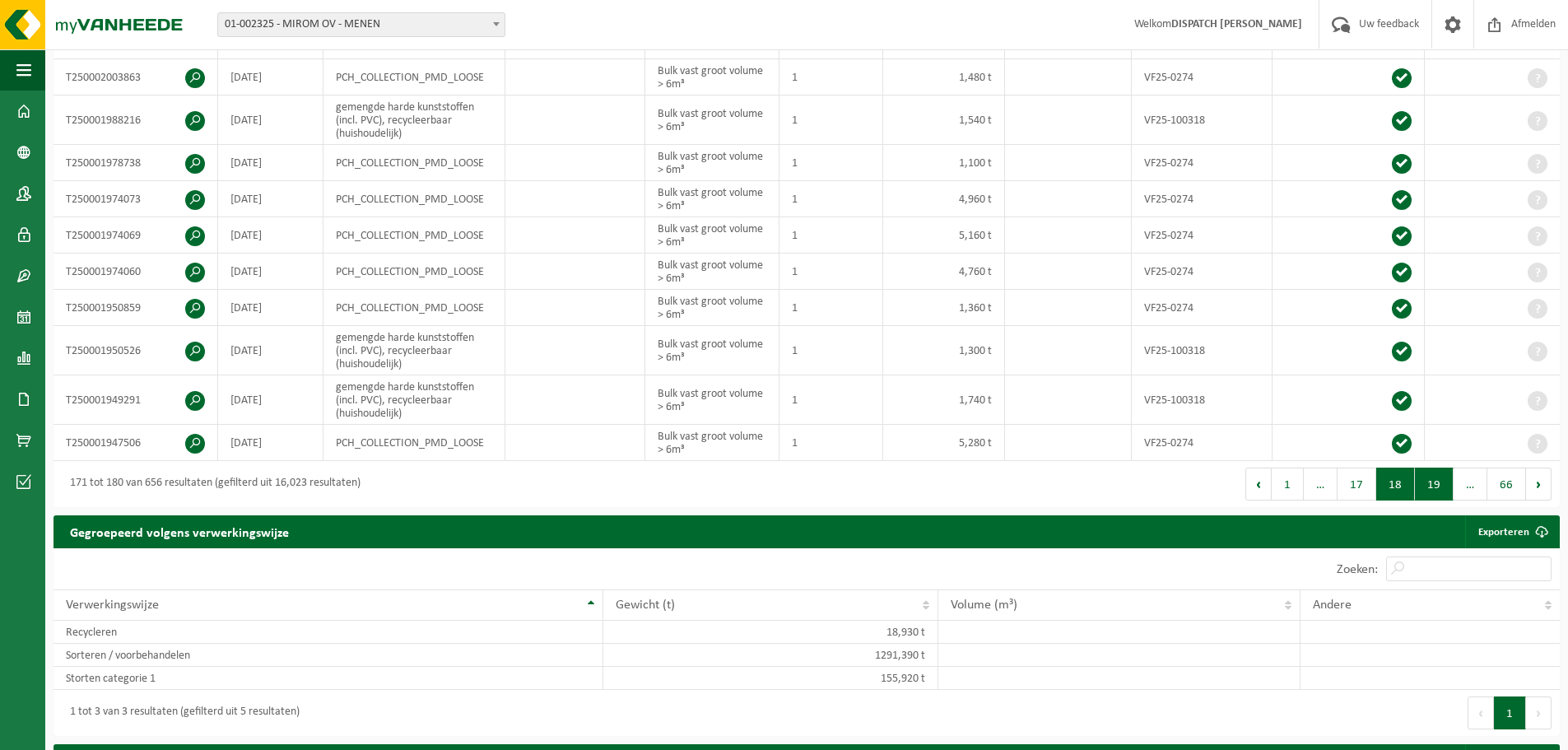
click at [1441, 478] on button "19" at bounding box center [1434, 484] width 39 height 33
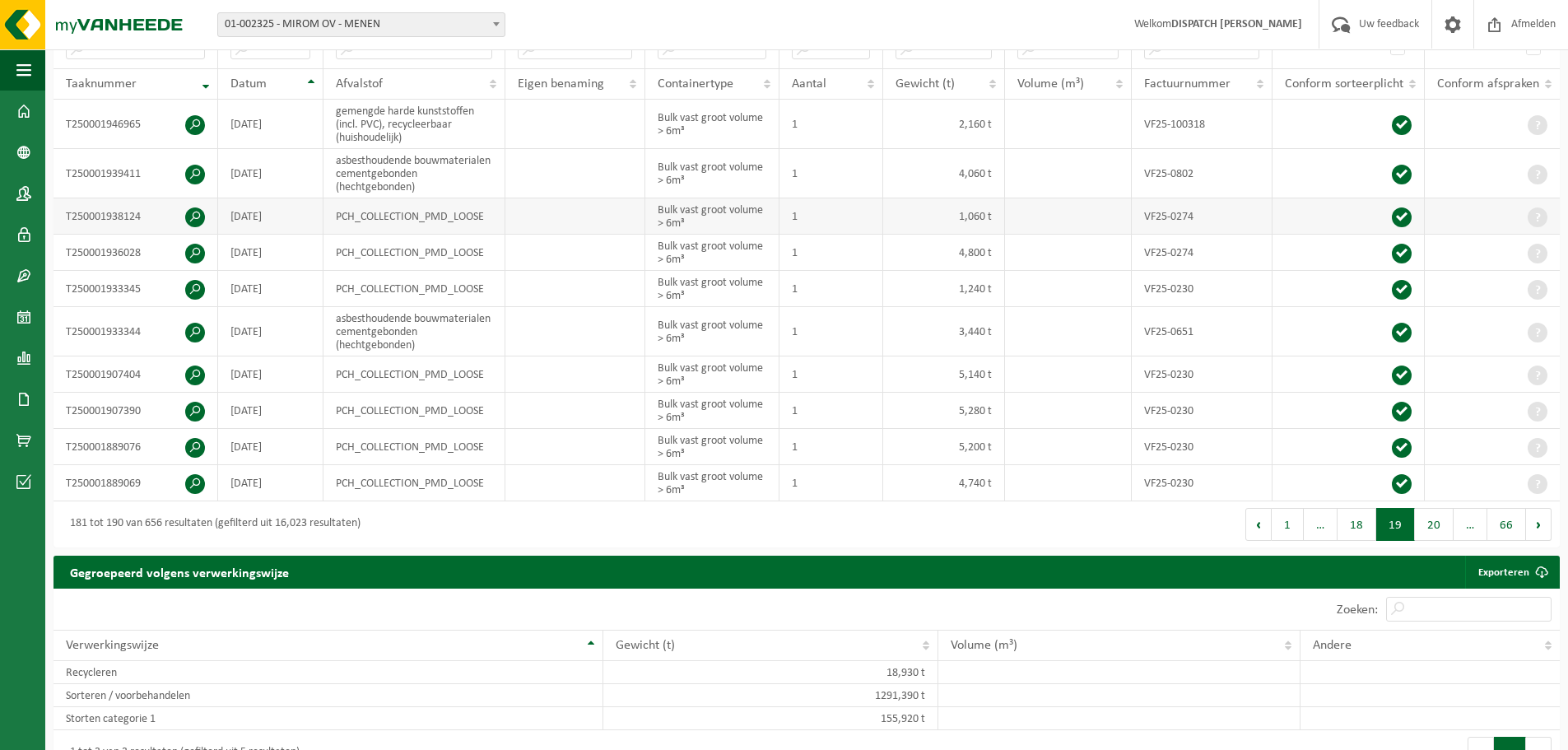
scroll to position [270, 0]
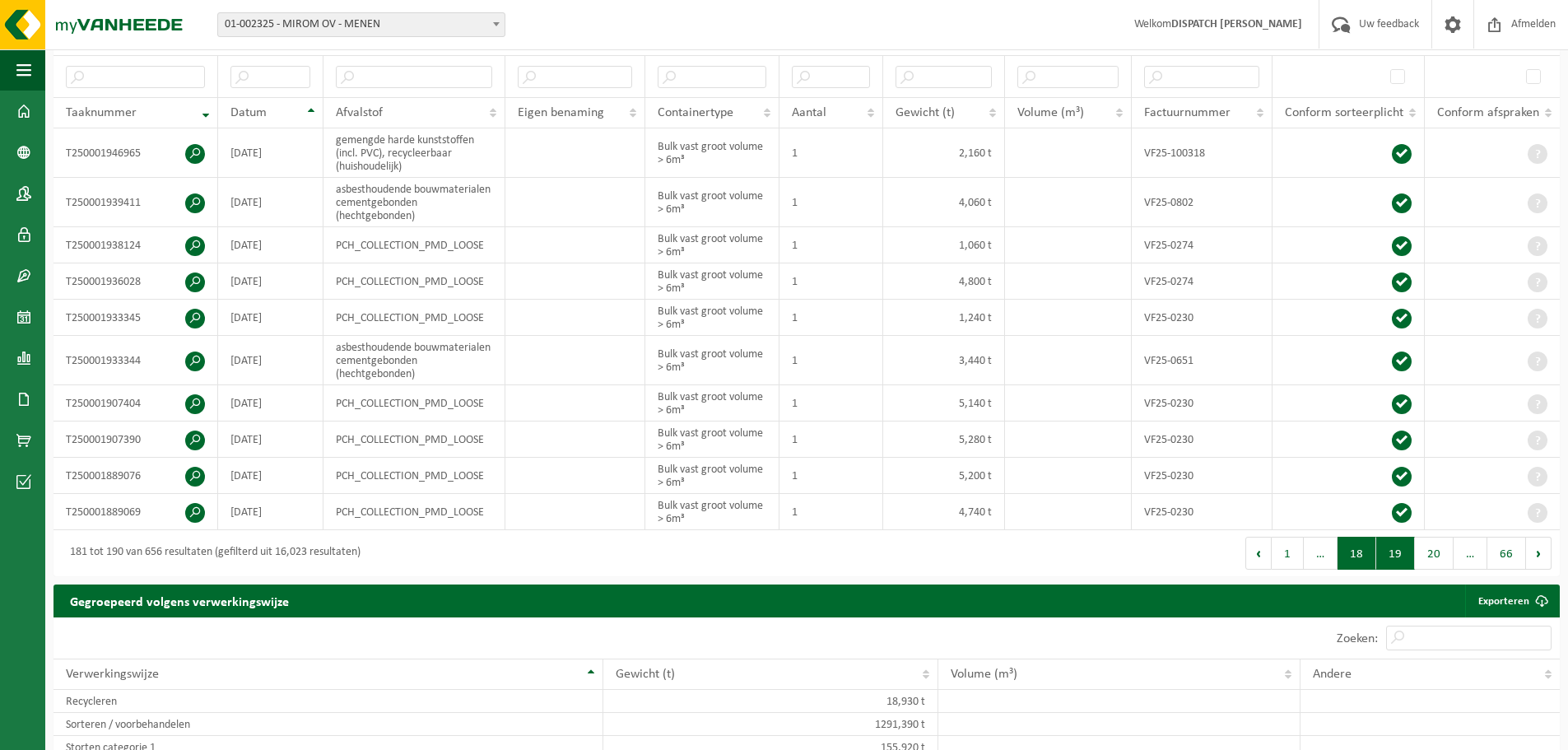
click at [1352, 570] on button "18" at bounding box center [1356, 553] width 39 height 33
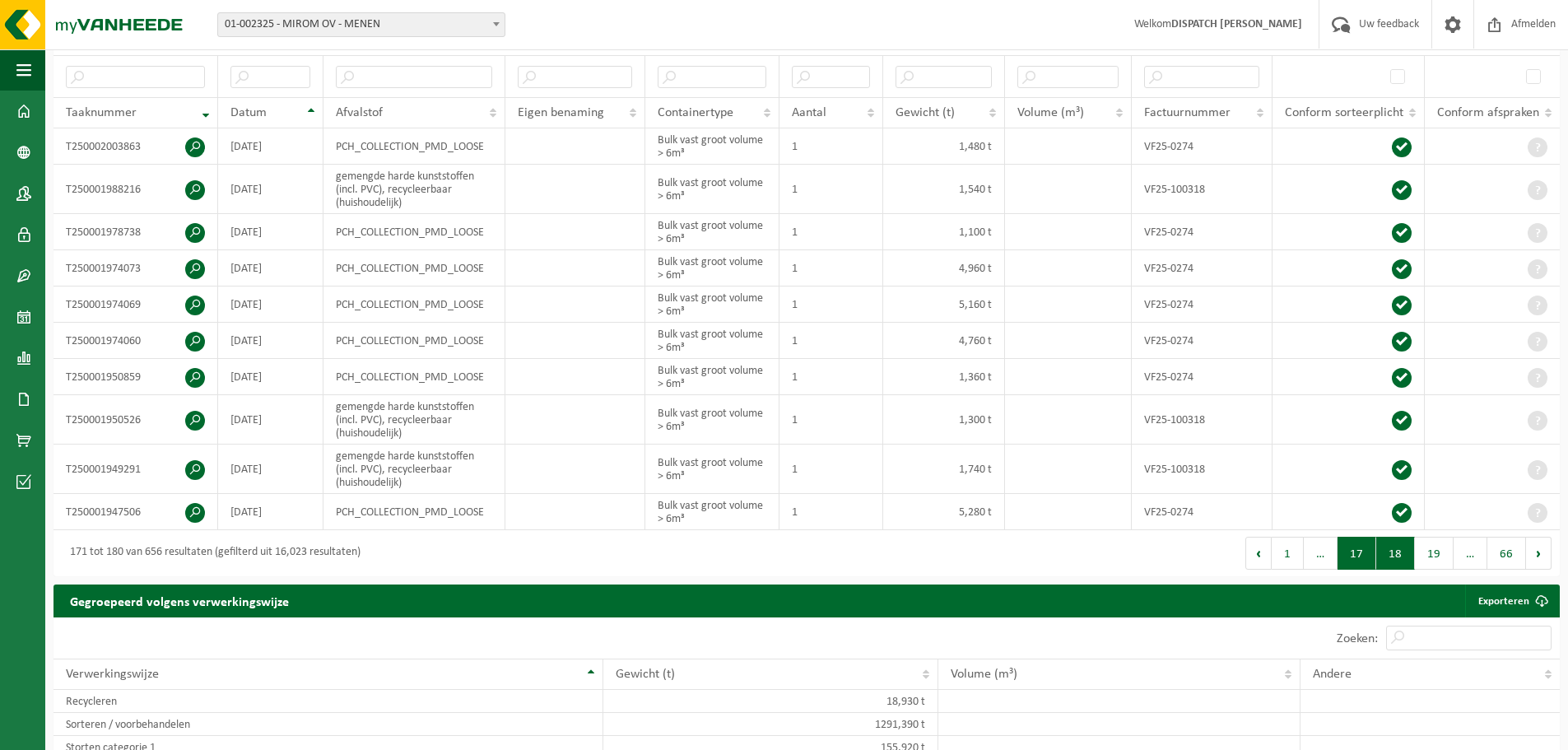
click at [1362, 563] on button "17" at bounding box center [1356, 553] width 39 height 33
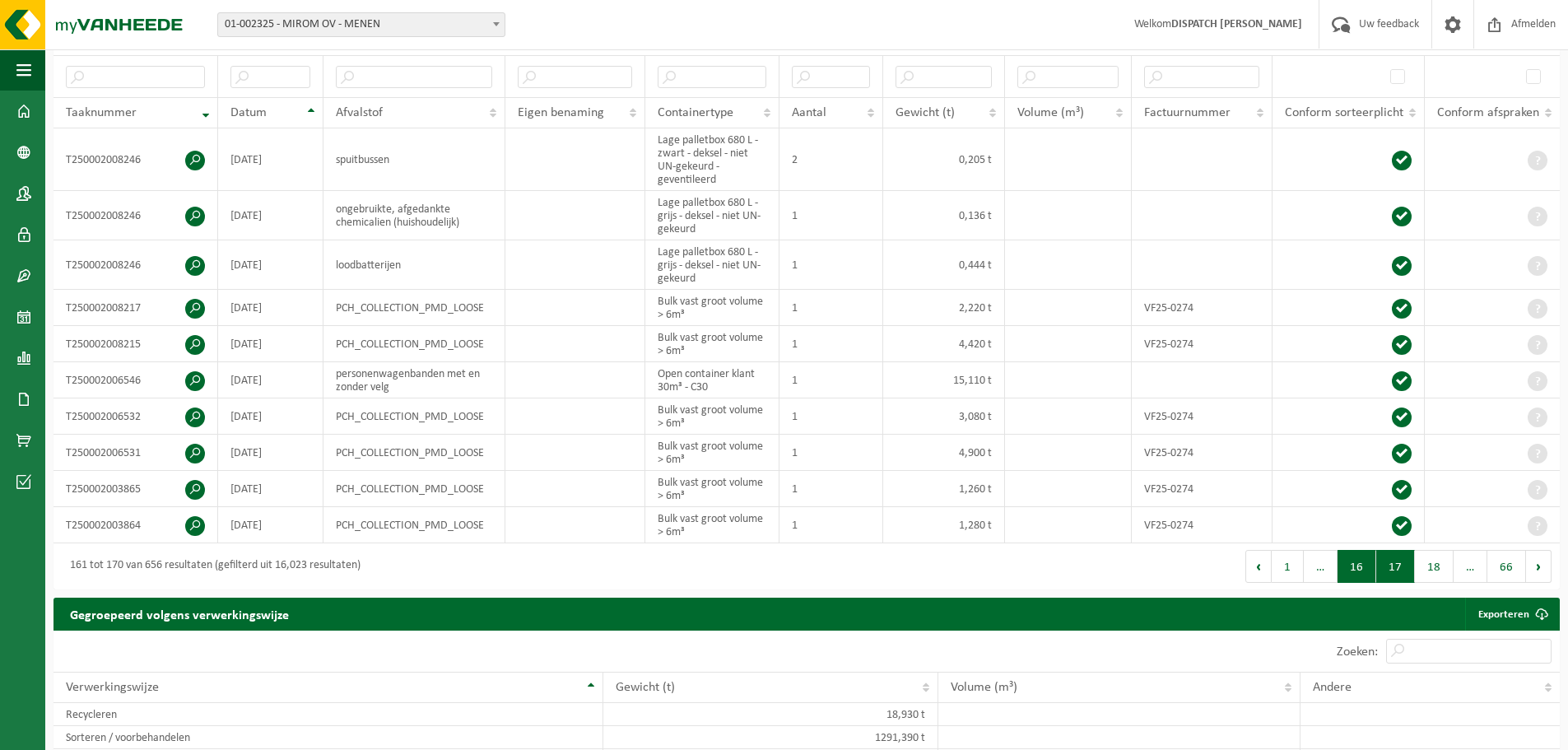
click at [1356, 553] on button "16" at bounding box center [1356, 566] width 39 height 33
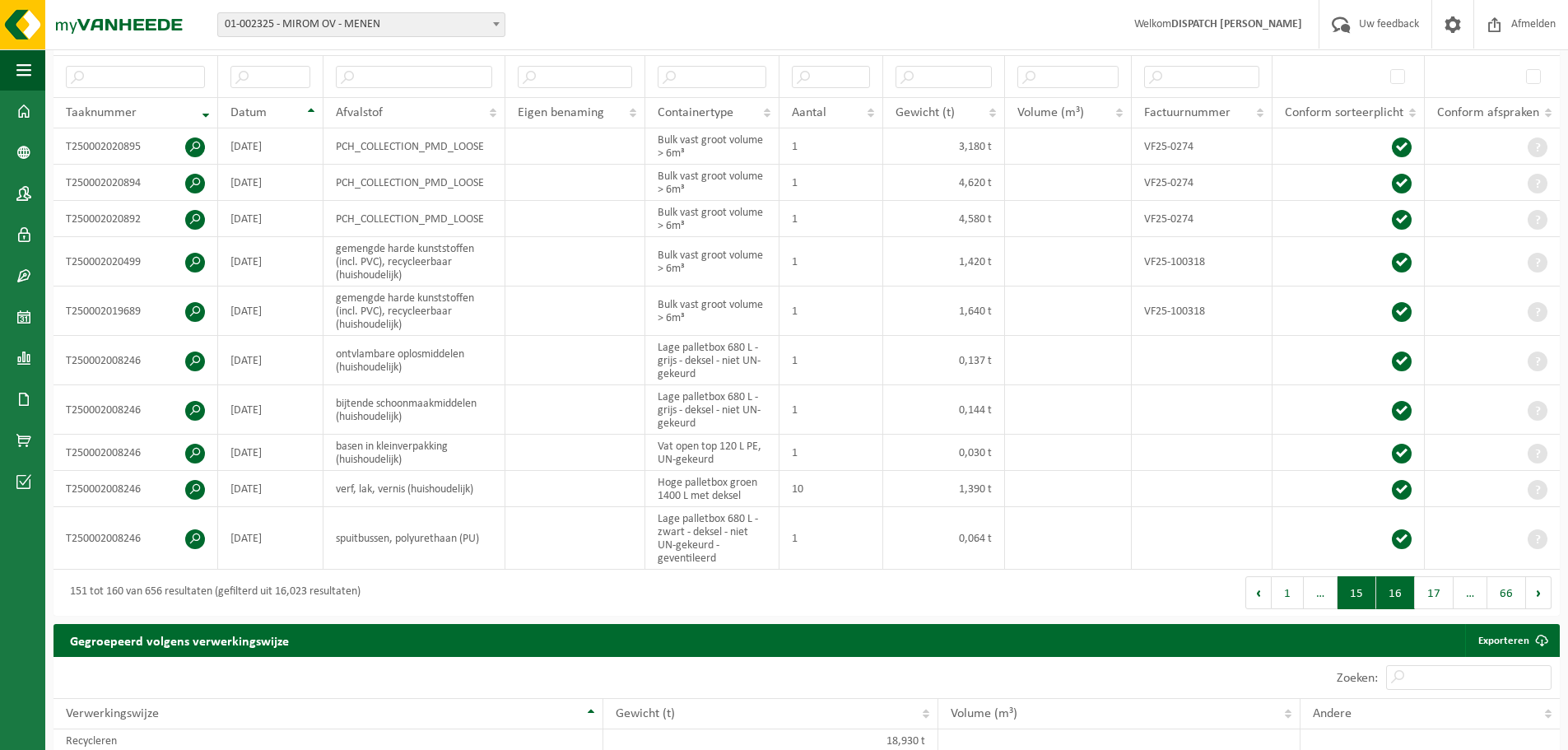
click at [1353, 598] on button "15" at bounding box center [1356, 592] width 39 height 33
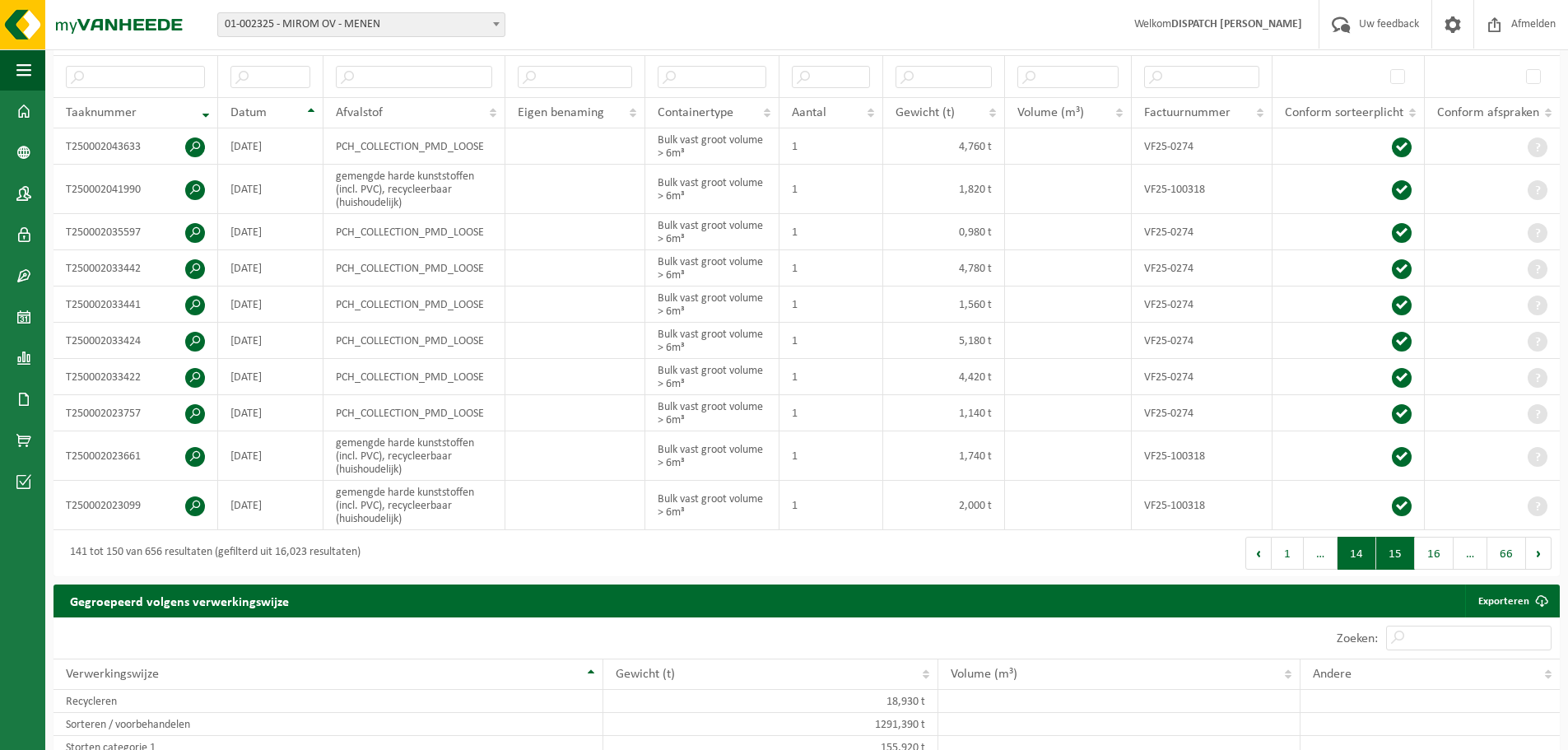
click at [1357, 560] on button "14" at bounding box center [1356, 553] width 39 height 33
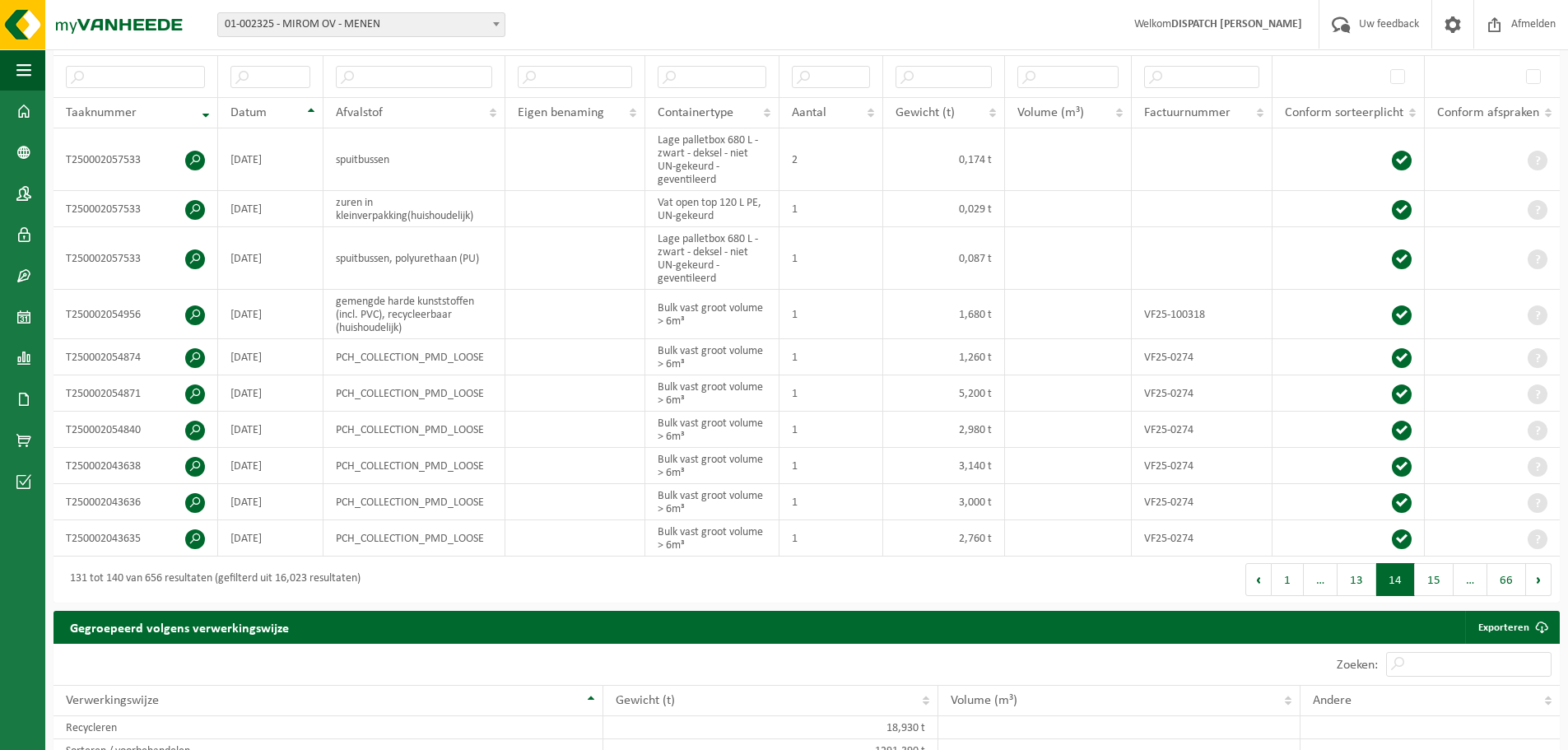
click at [1357, 562] on button "13" at bounding box center [1356, 579] width 39 height 33
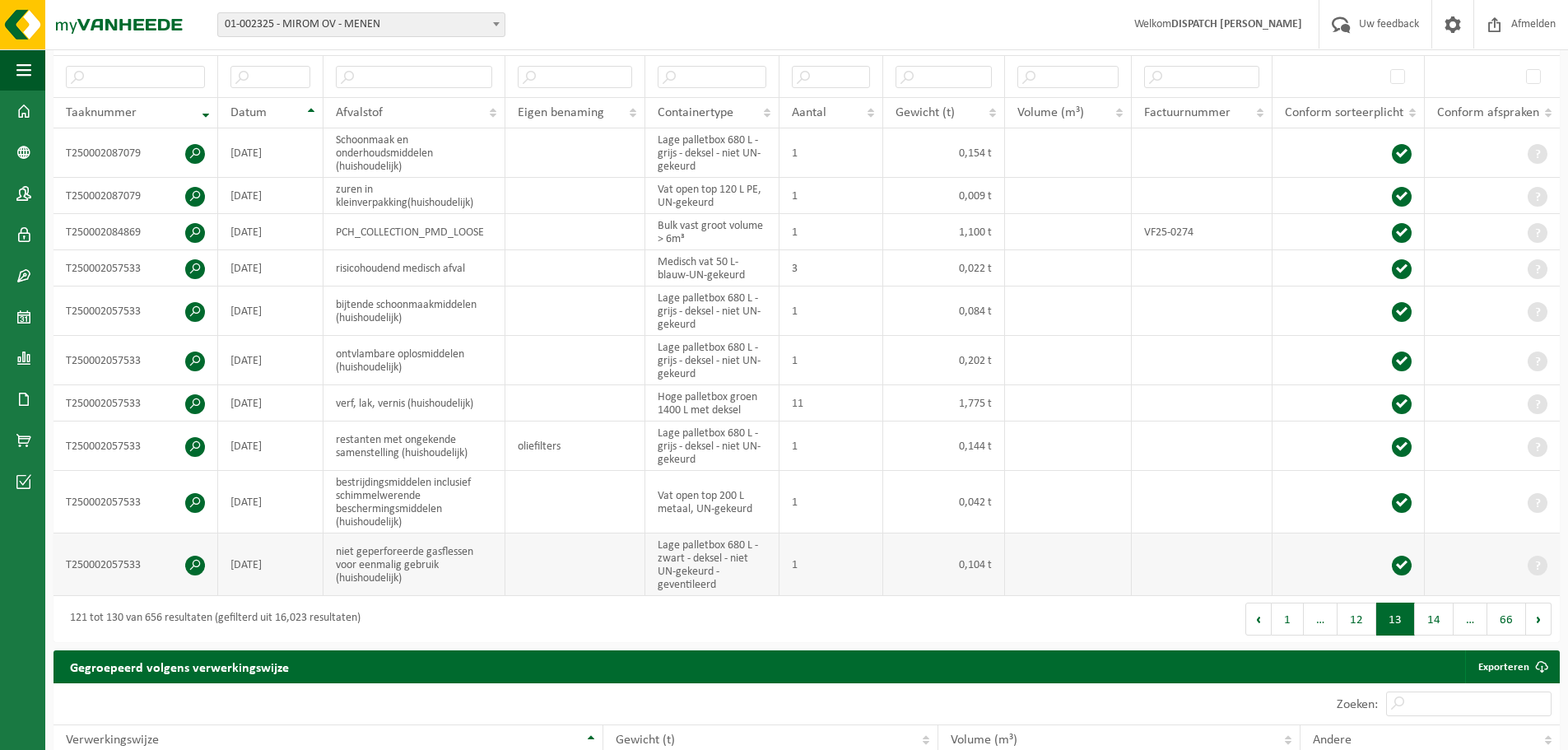
click at [1357, 564] on td at bounding box center [1349, 564] width 152 height 62
click at [1364, 606] on button "12" at bounding box center [1356, 619] width 39 height 33
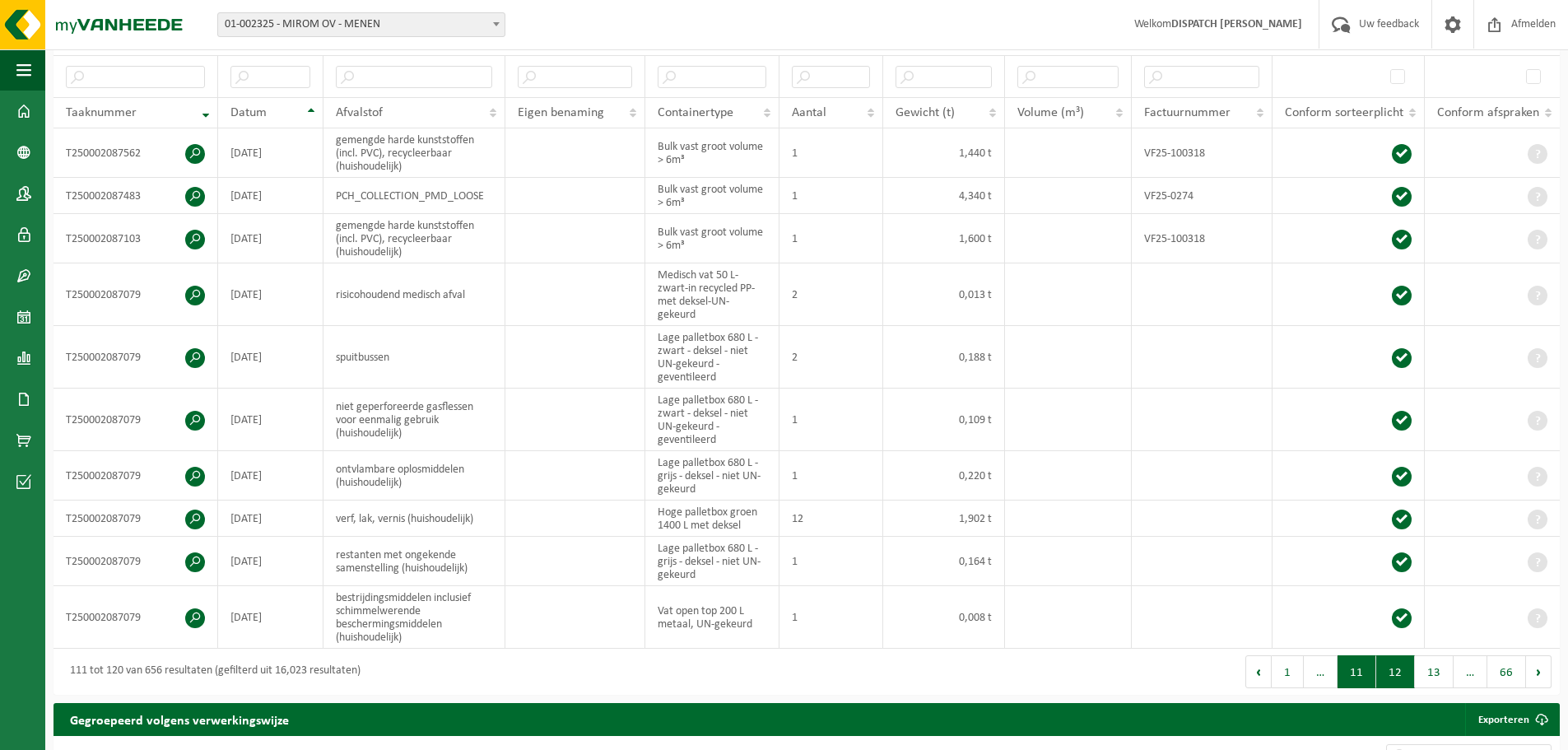
click at [1362, 667] on button "11" at bounding box center [1356, 671] width 39 height 33
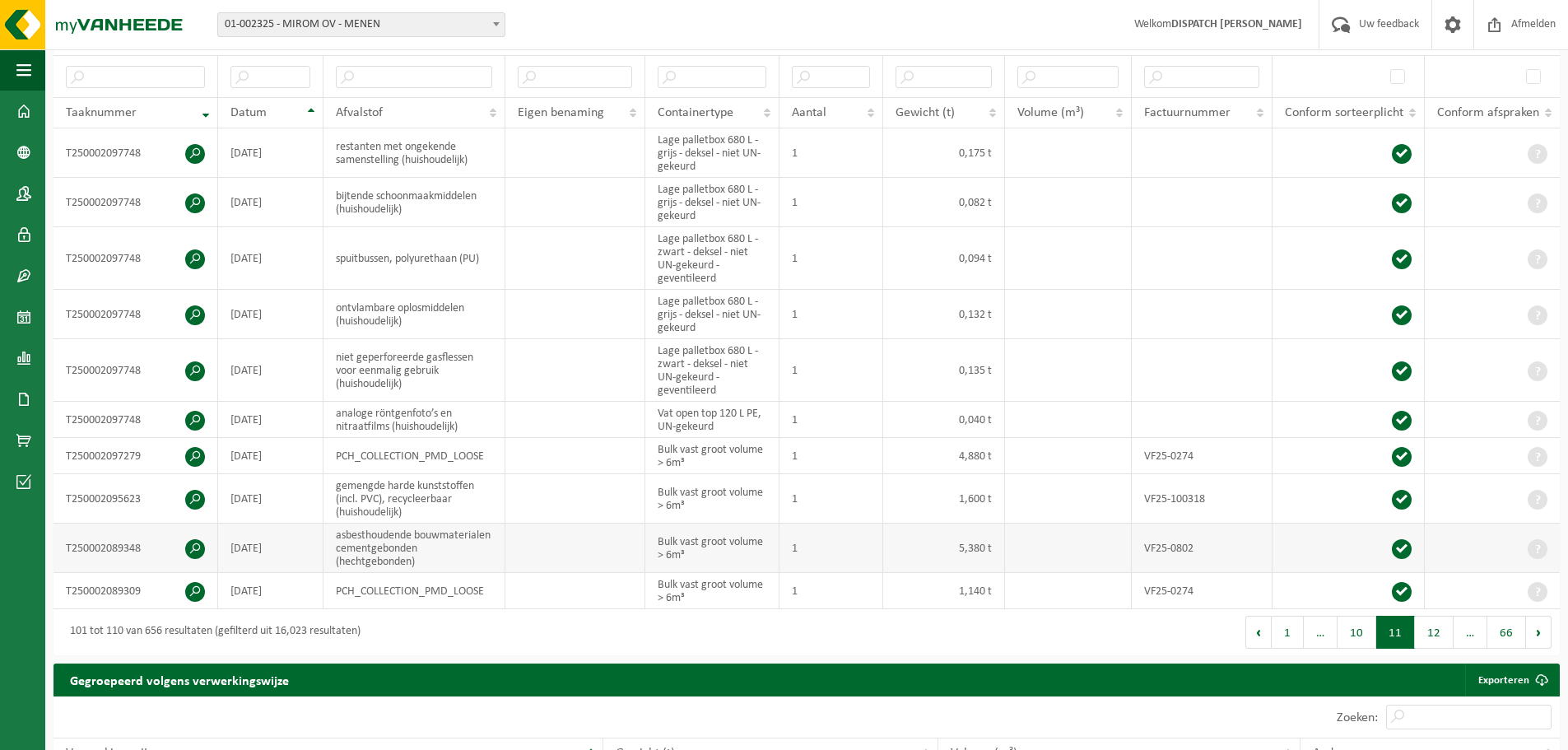
click at [401, 561] on td "asbesthoudende bouwmaterialen cementgebonden (hechtgebonden)" at bounding box center [414, 548] width 182 height 50
click at [714, 545] on td "Bulk vast groot volume > 6m³" at bounding box center [711, 548] width 133 height 50
click at [1369, 647] on button "10" at bounding box center [1356, 632] width 39 height 33
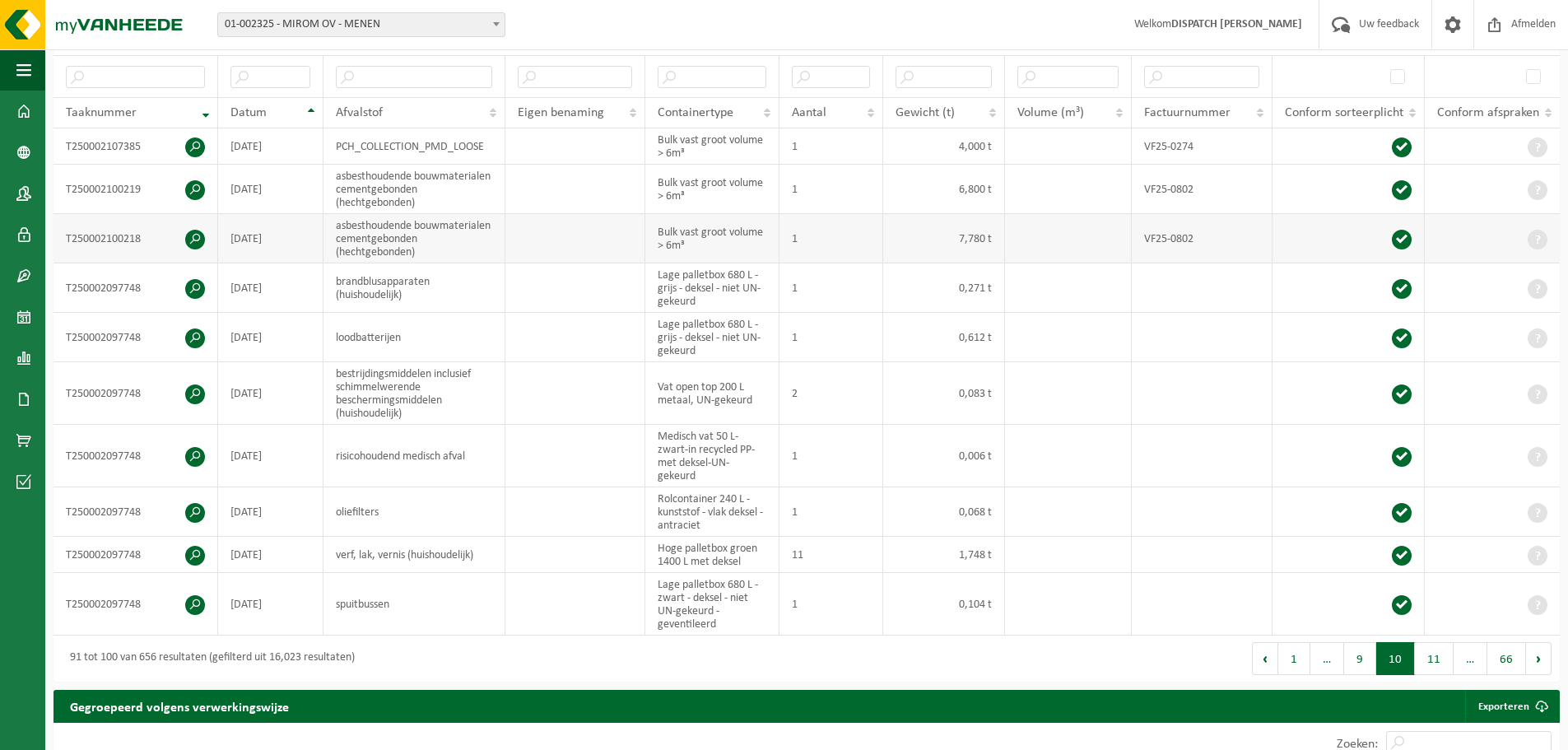
click at [1183, 254] on td "VF25-0802" at bounding box center [1201, 238] width 140 height 50
